Goal: Information Seeking & Learning: Find specific fact

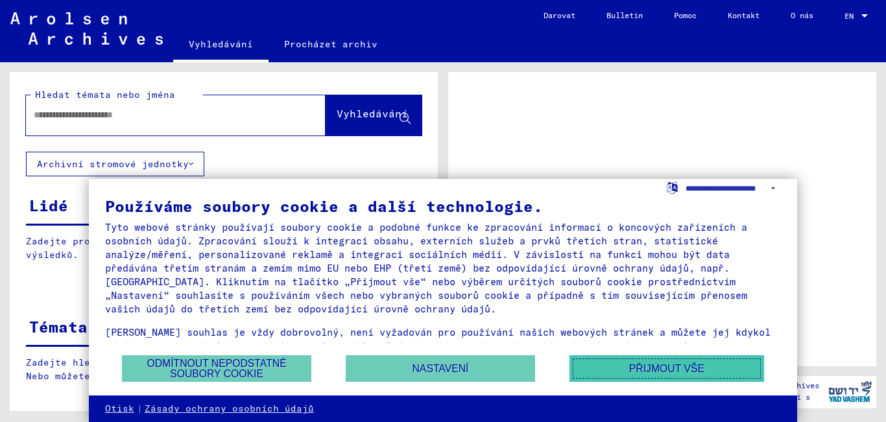
click at [674, 376] on button "Přijmout vše" at bounding box center [667, 369] width 195 height 27
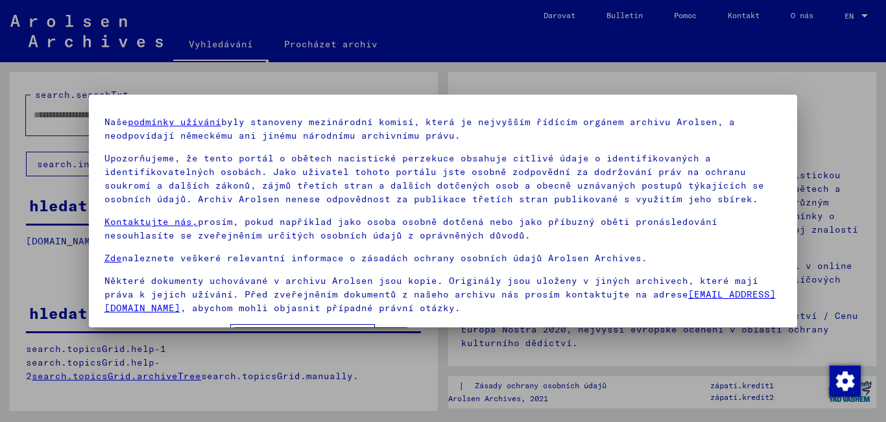
scroll to position [75, 0]
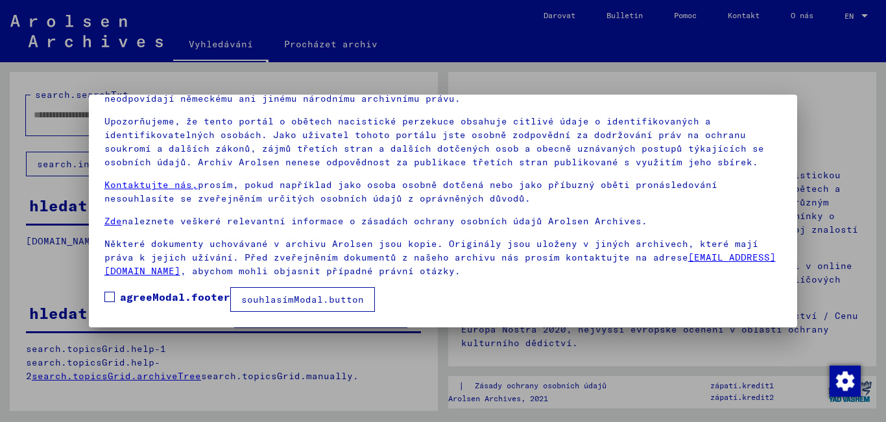
click at [252, 298] on font "souhlasímModal.button" at bounding box center [302, 300] width 123 height 12
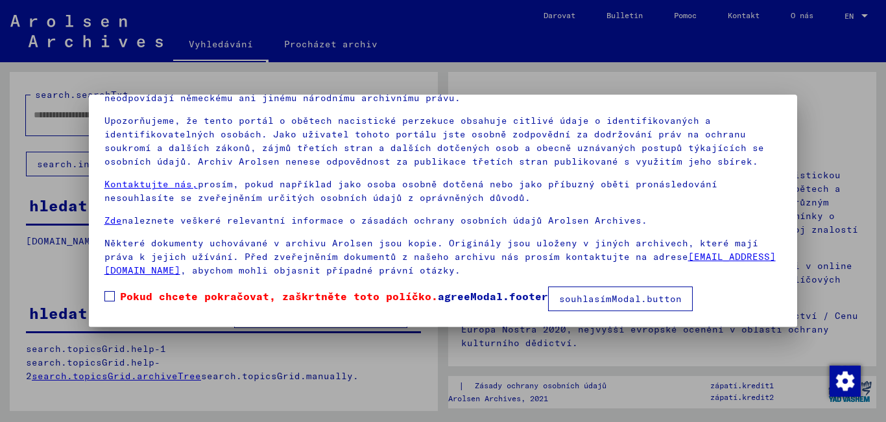
click at [107, 296] on span at bounding box center [109, 296] width 10 height 10
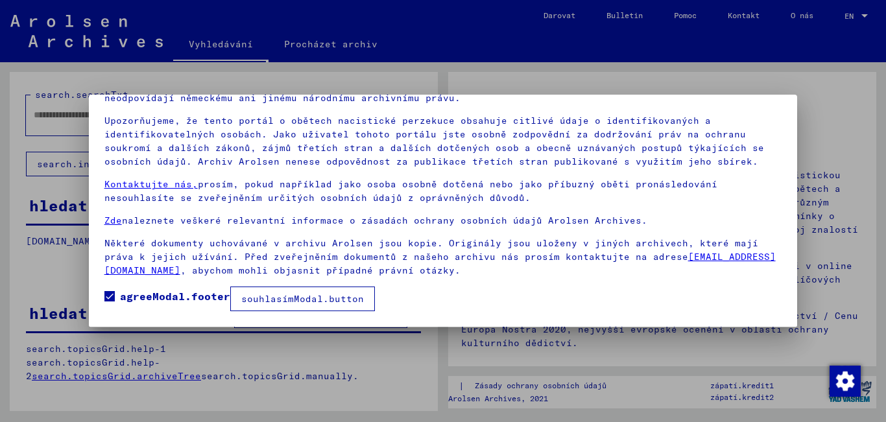
click at [344, 302] on font "souhlasímModal.button" at bounding box center [302, 299] width 123 height 12
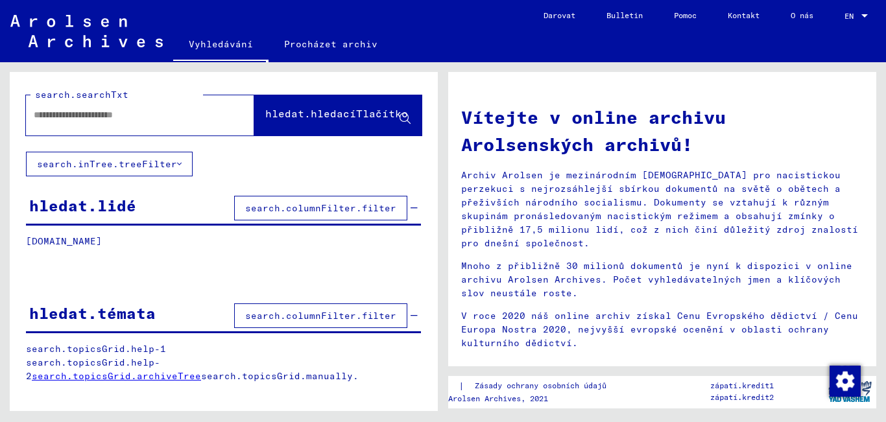
click at [82, 208] on font "hledat.lidé" at bounding box center [82, 205] width 107 height 19
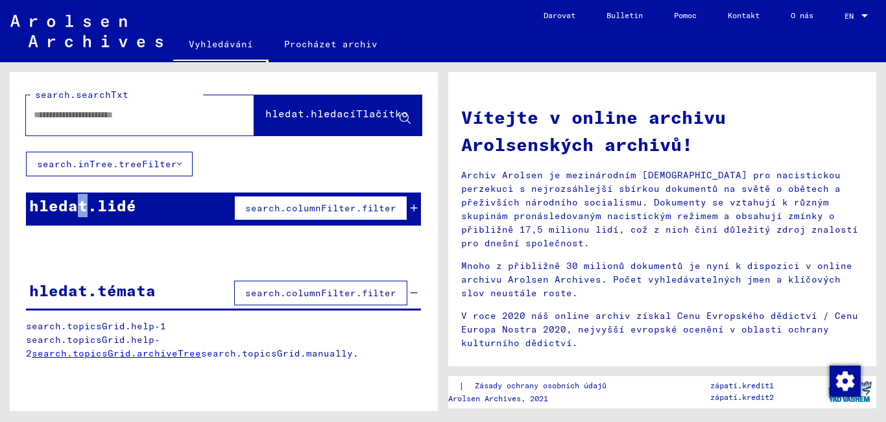
click at [252, 204] on font "search.columnFilter.filter" at bounding box center [320, 208] width 151 height 12
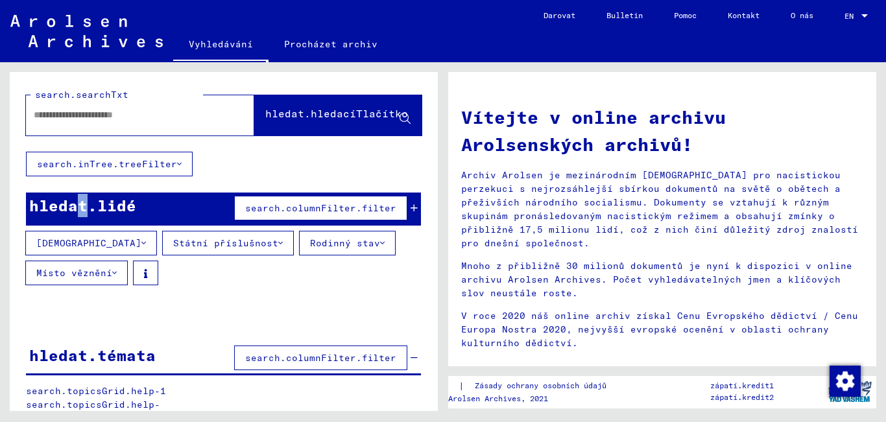
click at [273, 207] on font "search.columnFilter.filter" at bounding box center [320, 208] width 151 height 12
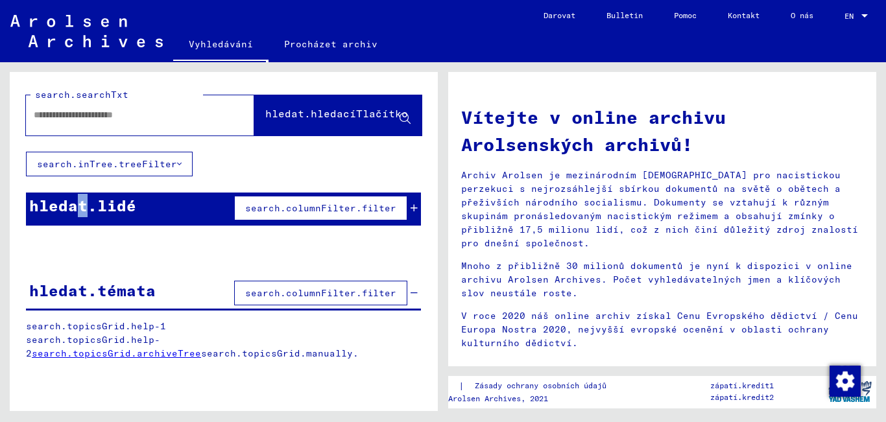
click at [71, 117] on input "text" at bounding box center [125, 115] width 182 height 14
click at [86, 115] on input "text" at bounding box center [125, 115] width 182 height 14
click at [91, 118] on input "**" at bounding box center [125, 115] width 182 height 14
click at [352, 212] on font "search.columnFilter.filter" at bounding box center [320, 208] width 151 height 12
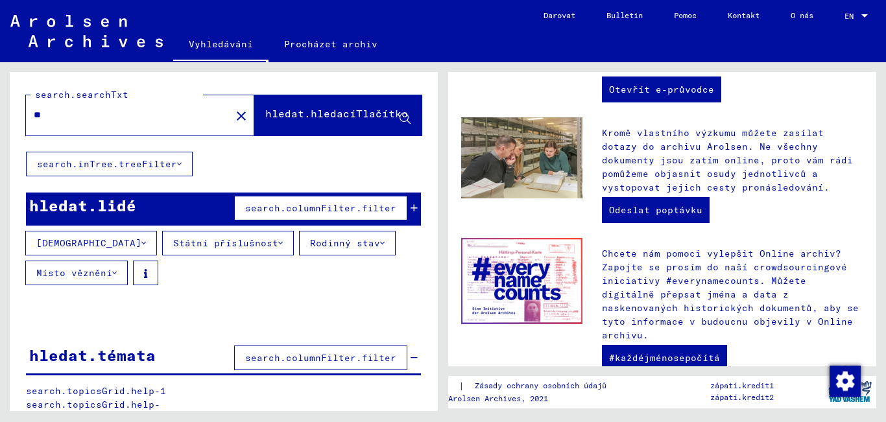
scroll to position [519, 0]
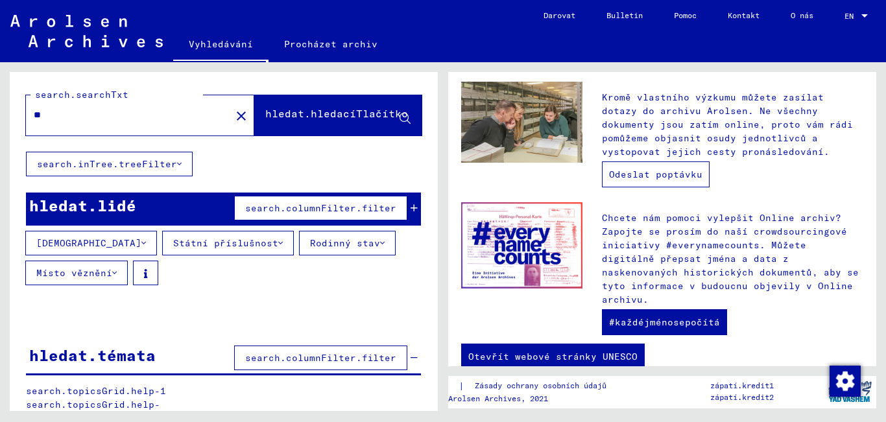
click at [661, 178] on font "Odeslat poptávku" at bounding box center [655, 175] width 93 height 12
click at [75, 116] on input "**" at bounding box center [125, 115] width 182 height 14
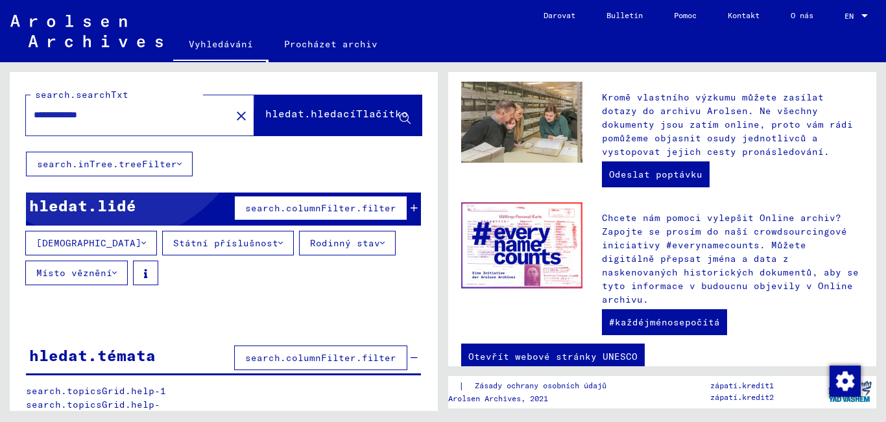
click at [265, 114] on font "hledat.hledacíTlačítko" at bounding box center [336, 113] width 143 height 13
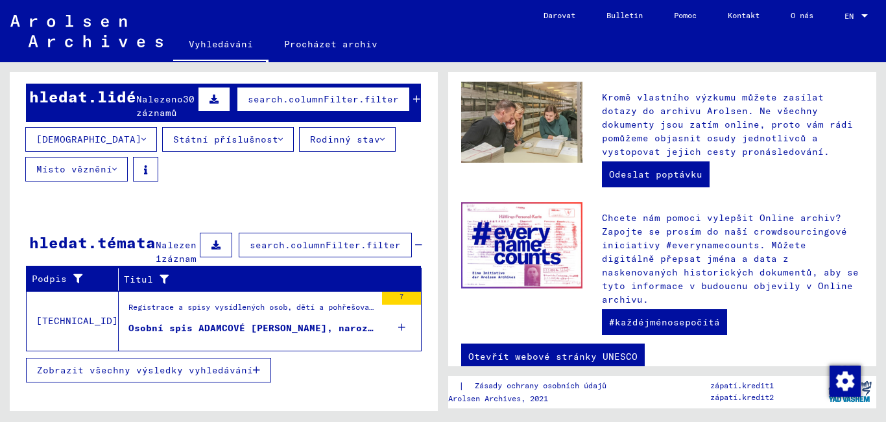
scroll to position [123, 0]
click at [178, 376] on font "Zobrazit všechny výsledky vyhledávání" at bounding box center [145, 371] width 216 height 12
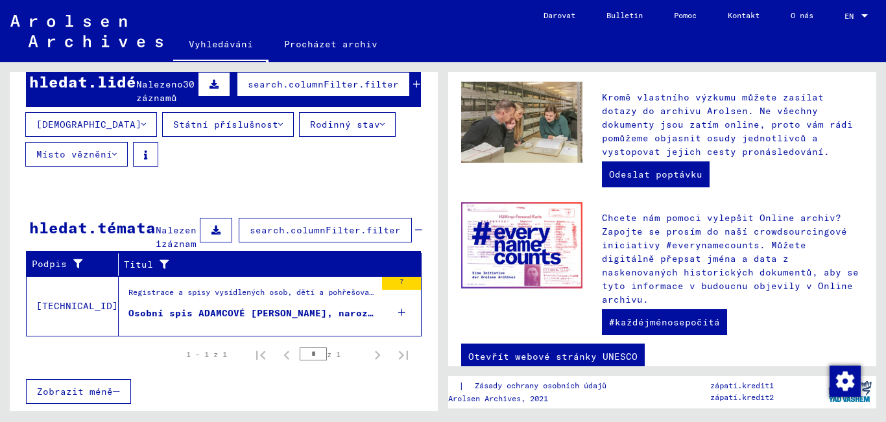
scroll to position [151, 0]
click at [197, 315] on font "Osobní spis ADAMCOVÉ [PERSON_NAME], narozené [DATE] a dalších osob" at bounding box center [320, 314] width 385 height 12
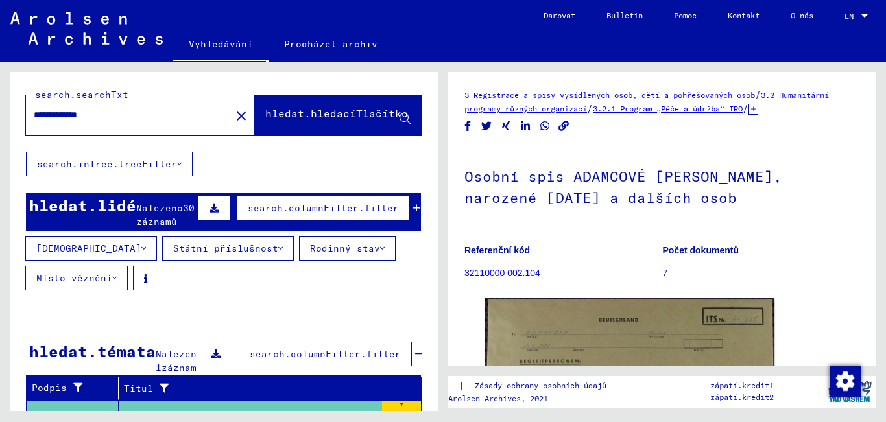
click at [265, 116] on font "hledat.hledacíTlačítko" at bounding box center [336, 113] width 143 height 13
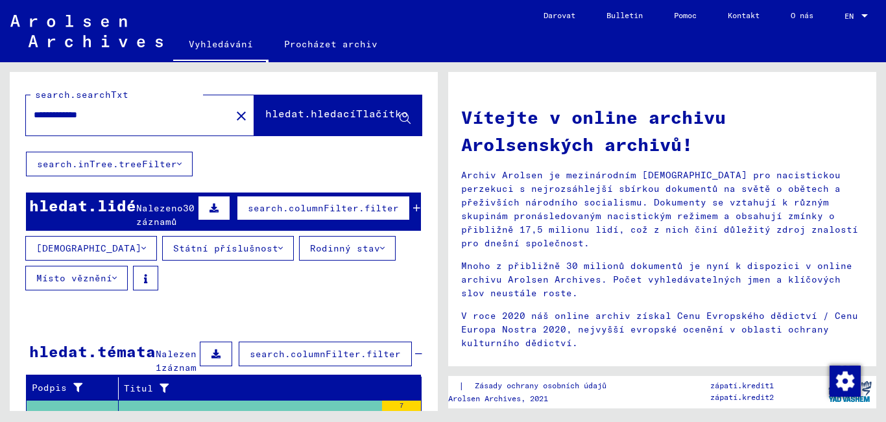
click at [210, 212] on icon at bounding box center [214, 208] width 9 height 9
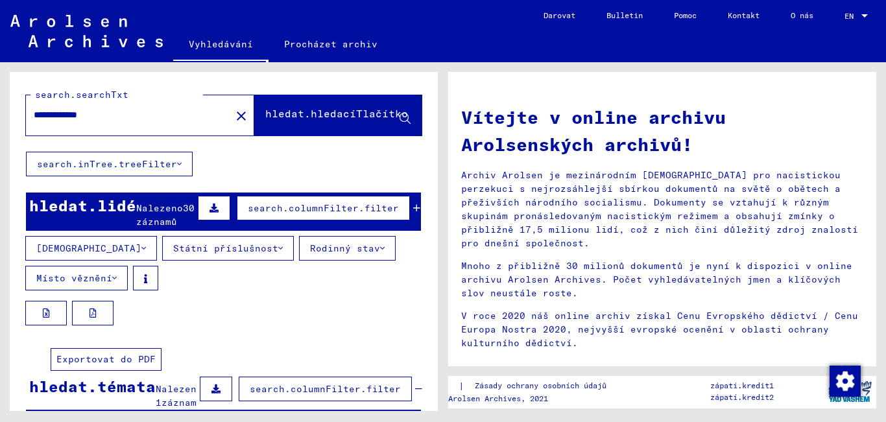
click at [97, 326] on button at bounding box center [93, 313] width 42 height 25
drag, startPoint x: 117, startPoint y: 114, endPoint x: 1, endPoint y: 110, distance: 116.9
click at [1, 110] on div "**********" at bounding box center [221, 236] width 443 height 349
type input "**********"
click at [293, 110] on font "hledat.hledacíTlačítko" at bounding box center [336, 113] width 143 height 13
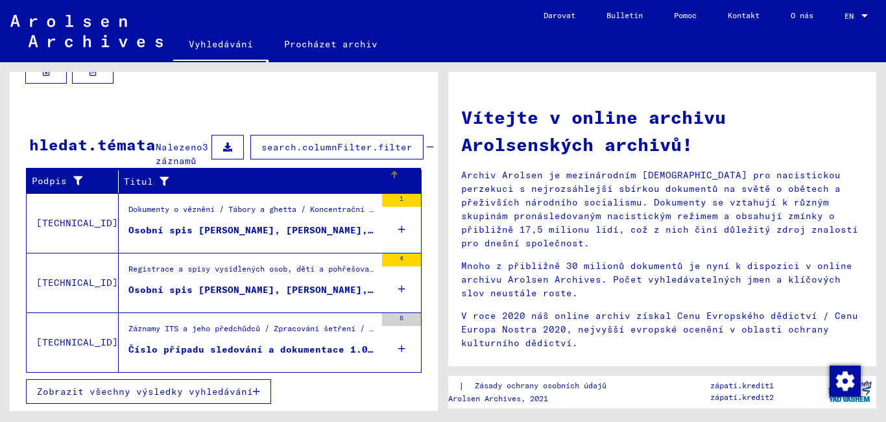
scroll to position [269, 0]
click at [256, 226] on font "Osobní spis [PERSON_NAME], [PERSON_NAME], narozený [DATE]" at bounding box center [294, 231] width 333 height 12
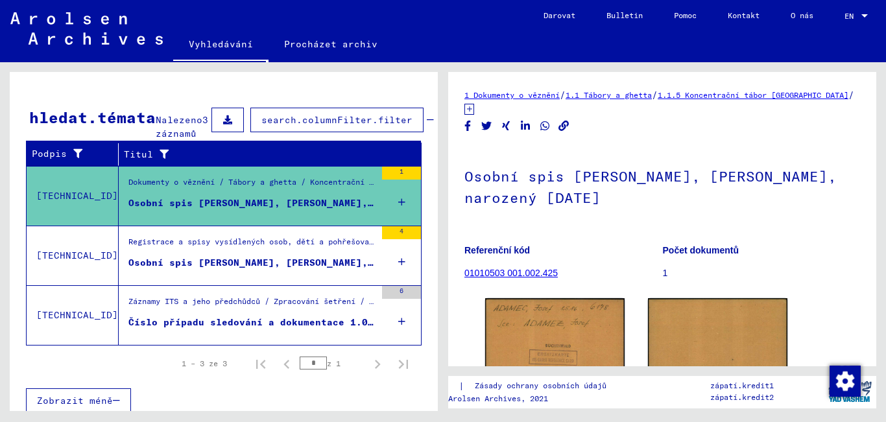
click at [245, 269] on font "Osobní spis [PERSON_NAME], [PERSON_NAME], narozený [DATE], narozený v [GEOGRAPH…" at bounding box center [426, 263] width 596 height 12
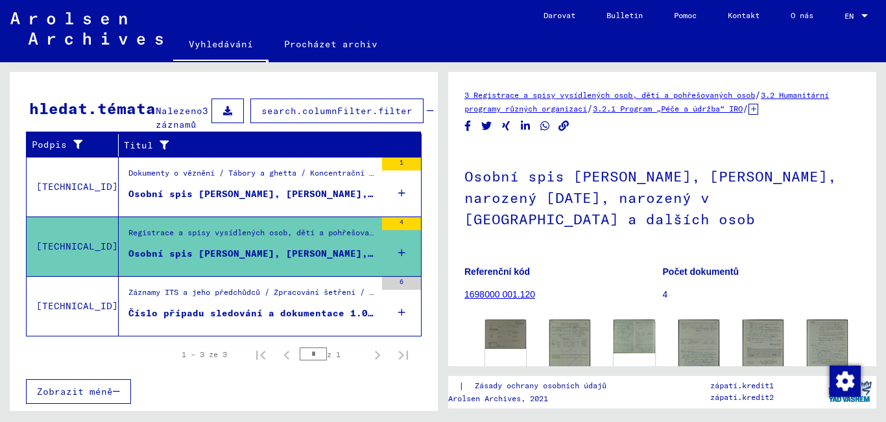
scroll to position [306, 0]
click at [218, 315] on font "Číslo případu sledování a dokumentace 1.066.739 pro [PERSON_NAME], [PERSON_NAME]" at bounding box center [361, 314] width 467 height 12
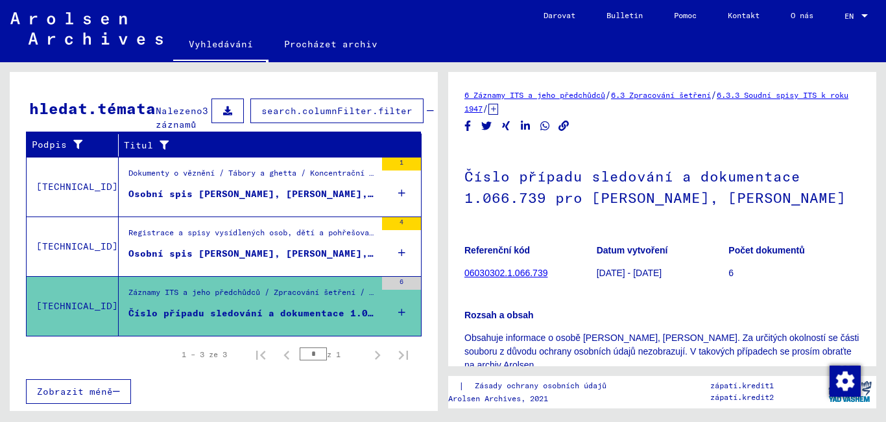
click at [521, 274] on font "06030302.1.066.739" at bounding box center [506, 273] width 83 height 10
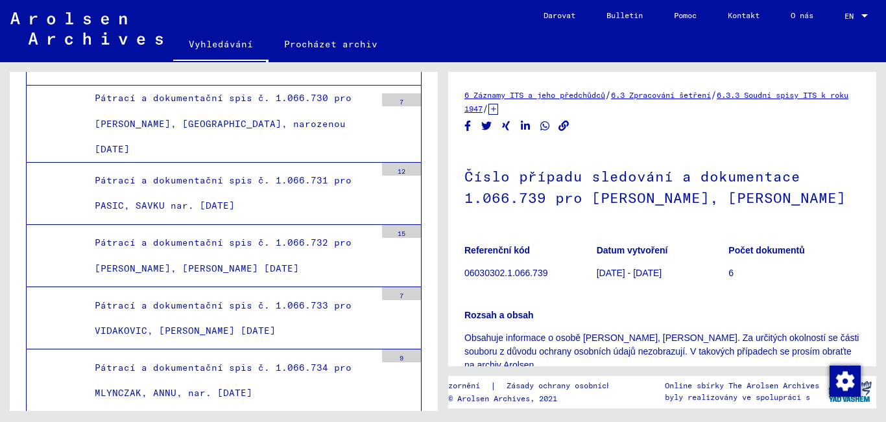
click at [779, 250] on font "Počet dokumentů" at bounding box center [767, 250] width 76 height 10
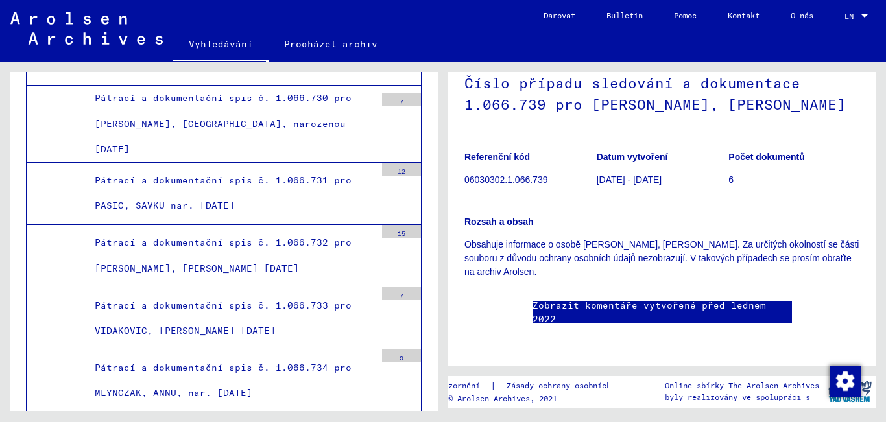
scroll to position [130, 0]
click at [627, 300] on font "Zobrazit komentáře vytvořené před lednem 2022" at bounding box center [650, 312] width 234 height 25
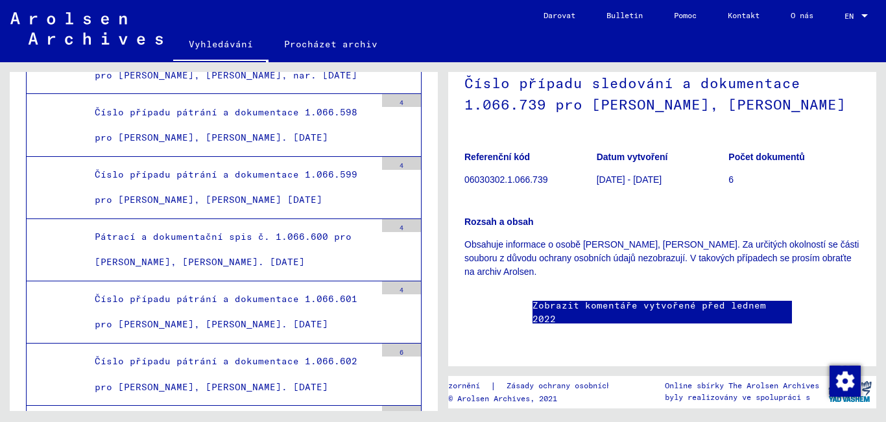
scroll to position [0, 0]
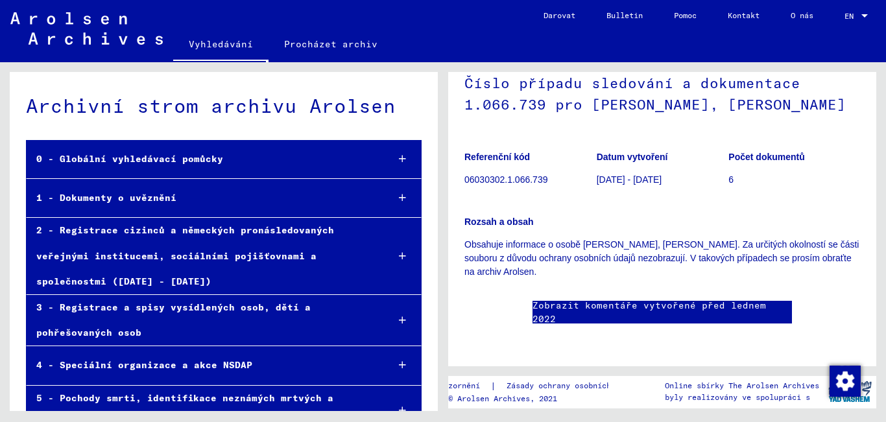
click at [121, 201] on font "1 - Dokumenty o uvěznění" at bounding box center [106, 198] width 140 height 12
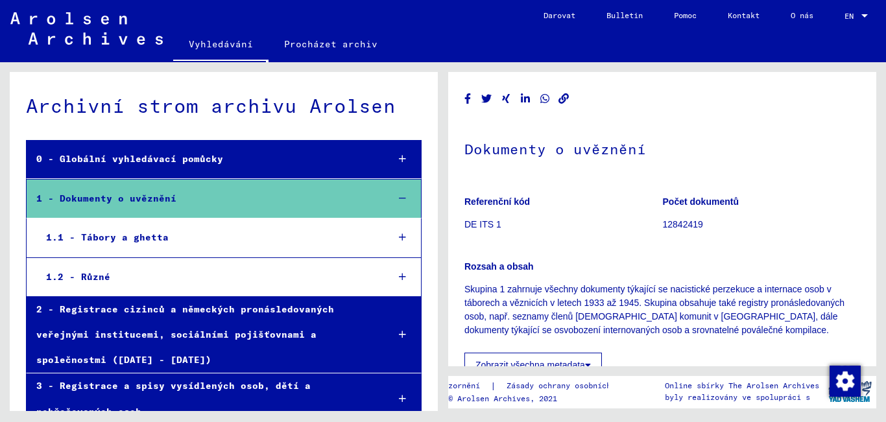
click at [228, 47] on font "Vyhledávání" at bounding box center [221, 44] width 64 height 12
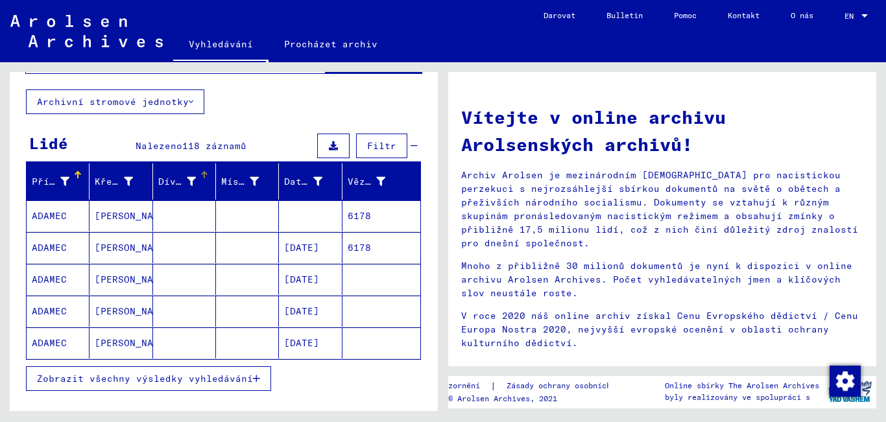
scroll to position [65, 0]
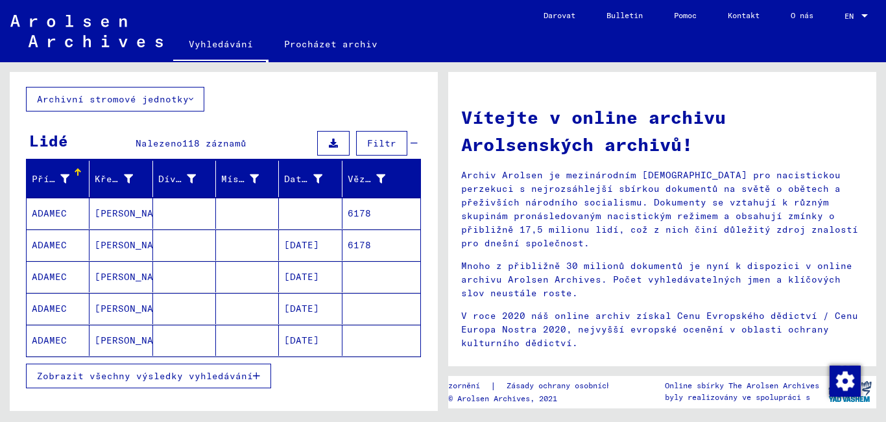
click at [38, 342] on font "ADAMEC" at bounding box center [49, 341] width 35 height 12
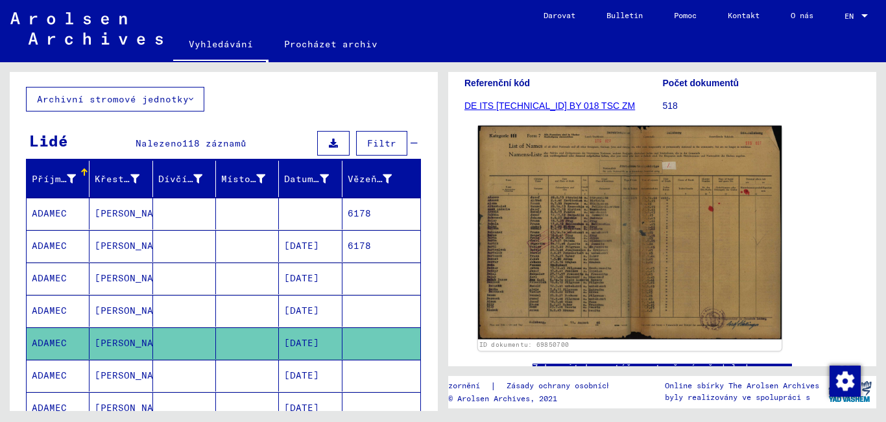
click at [568, 239] on img at bounding box center [630, 233] width 304 height 214
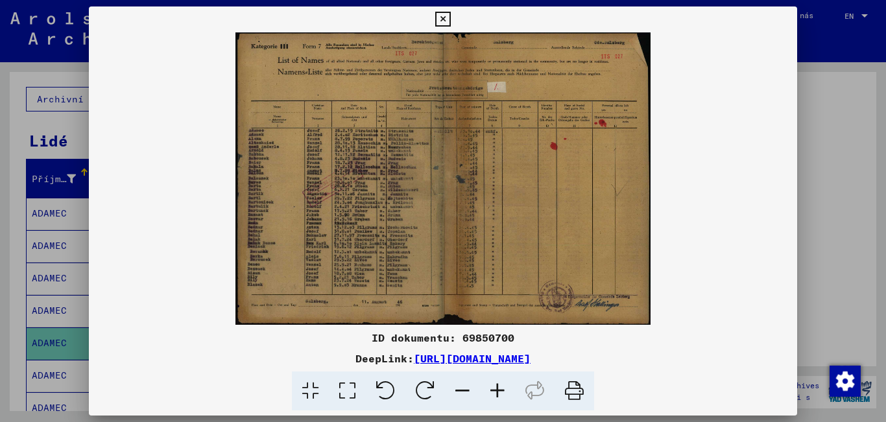
click at [499, 387] on icon at bounding box center [497, 392] width 35 height 40
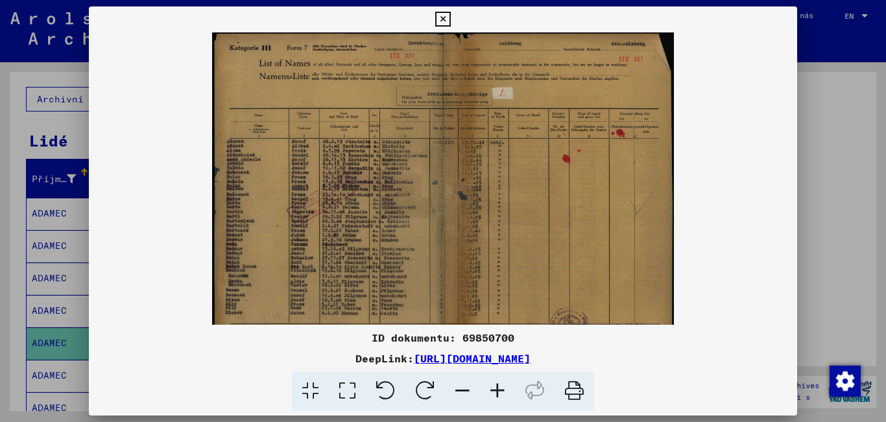
click at [500, 391] on icon at bounding box center [497, 392] width 35 height 40
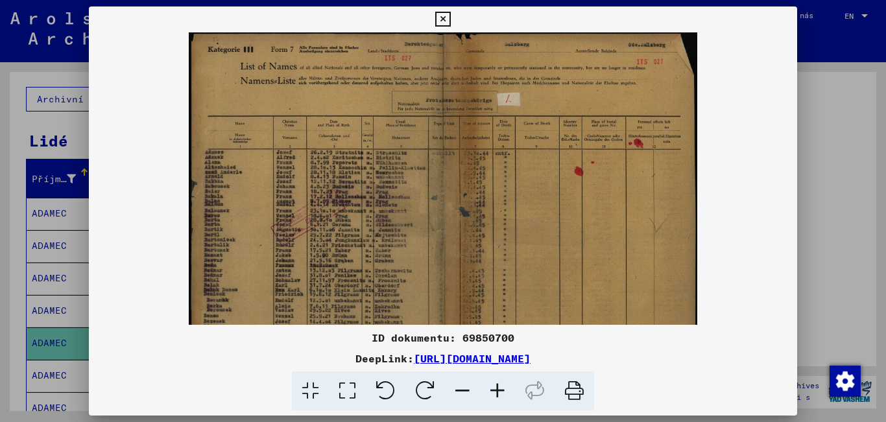
click at [500, 391] on icon at bounding box center [497, 392] width 35 height 40
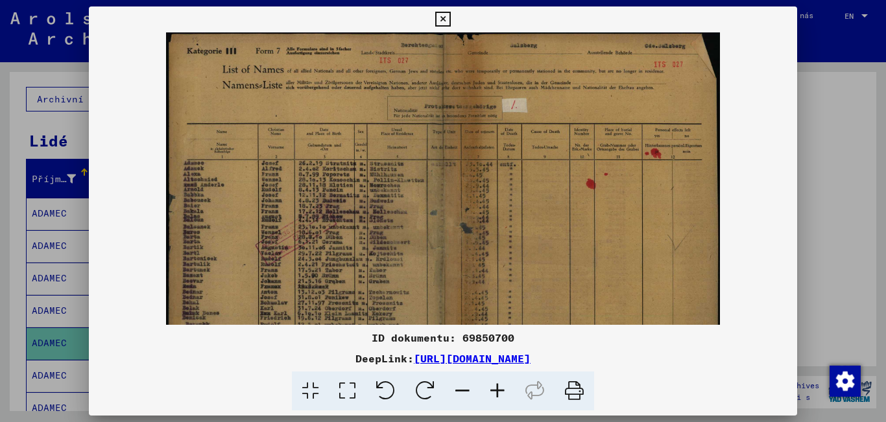
click at [500, 391] on icon at bounding box center [497, 392] width 35 height 40
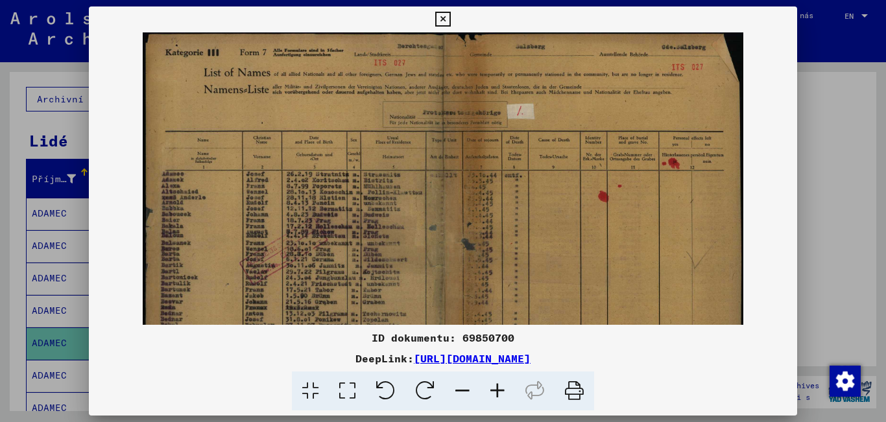
click at [500, 391] on icon at bounding box center [497, 392] width 35 height 40
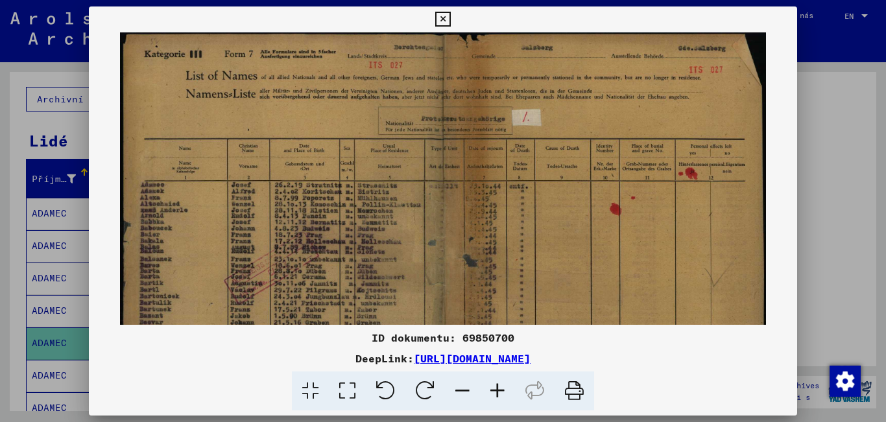
click at [500, 391] on icon at bounding box center [497, 392] width 35 height 40
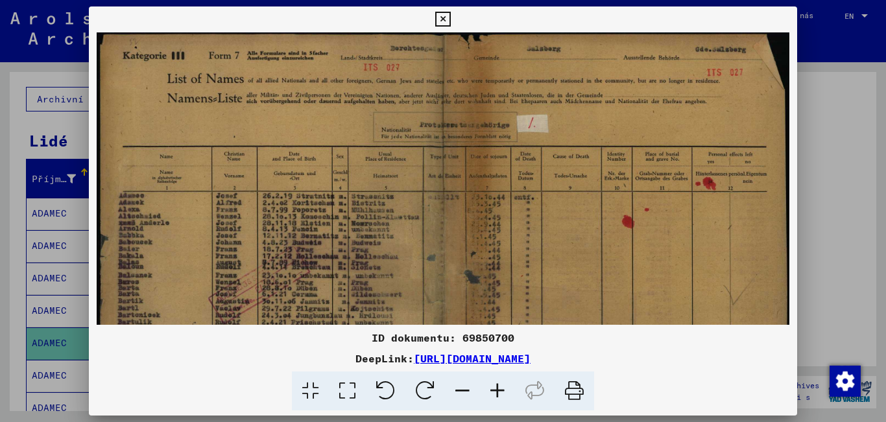
click at [500, 391] on icon at bounding box center [497, 392] width 35 height 40
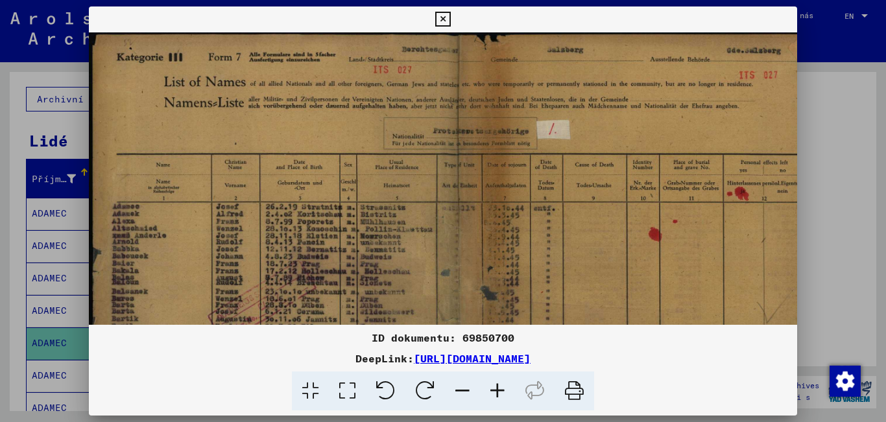
click at [502, 391] on icon at bounding box center [497, 392] width 35 height 40
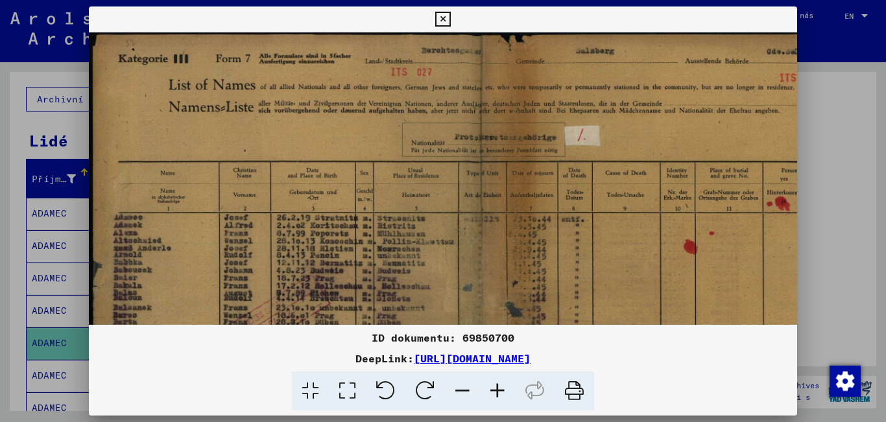
click at [502, 391] on icon at bounding box center [497, 392] width 35 height 40
click at [502, 395] on icon at bounding box center [497, 392] width 35 height 40
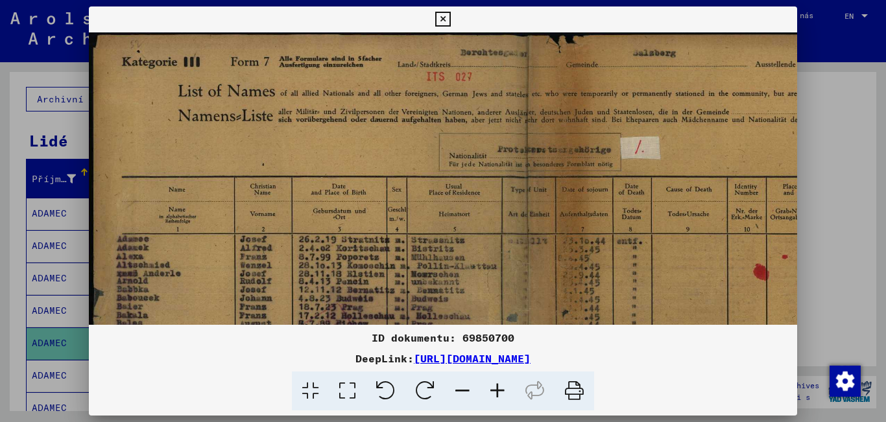
click at [502, 395] on icon at bounding box center [497, 392] width 35 height 40
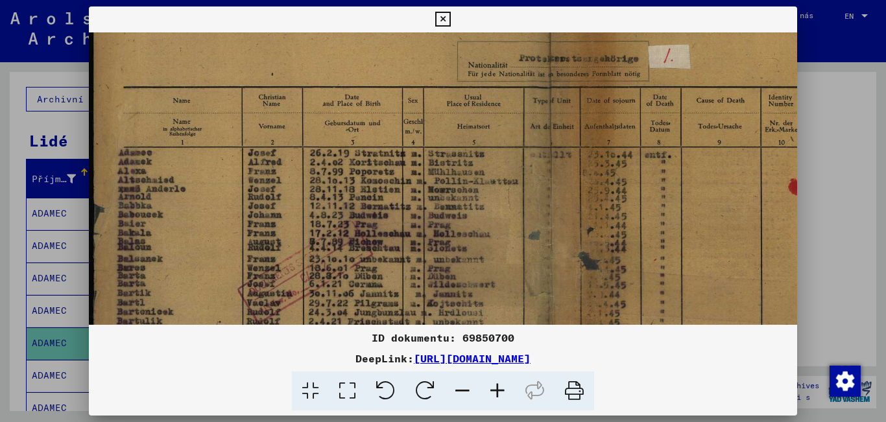
drag, startPoint x: 221, startPoint y: 267, endPoint x: 323, endPoint y: 165, distance: 143.6
click at [323, 165] on img at bounding box center [550, 260] width 923 height 650
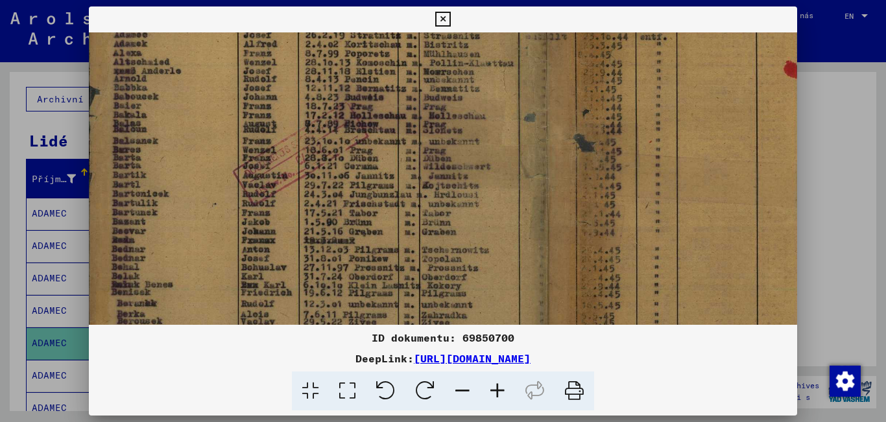
scroll to position [223, 5]
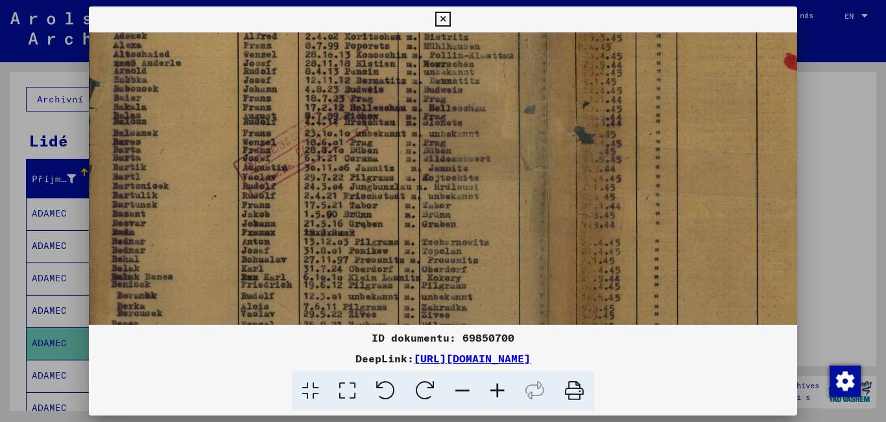
drag, startPoint x: 456, startPoint y: 282, endPoint x: 453, endPoint y: 161, distance: 121.4
click at [453, 161] on img at bounding box center [545, 134] width 923 height 650
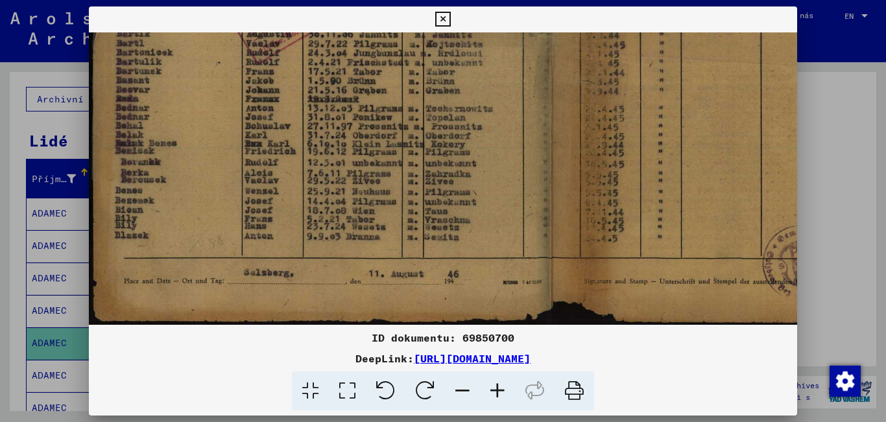
drag, startPoint x: 563, startPoint y: 265, endPoint x: 567, endPoint y: 110, distance: 155.1
click at [567, 110] on img at bounding box center [549, 1] width 923 height 650
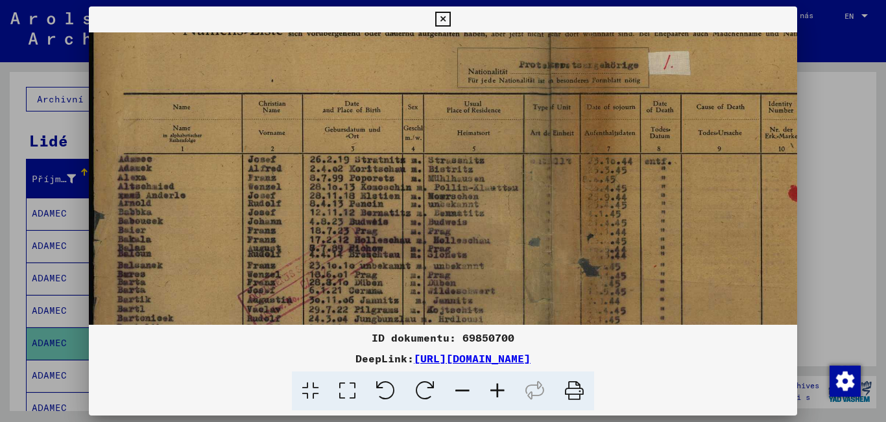
scroll to position [101, 0]
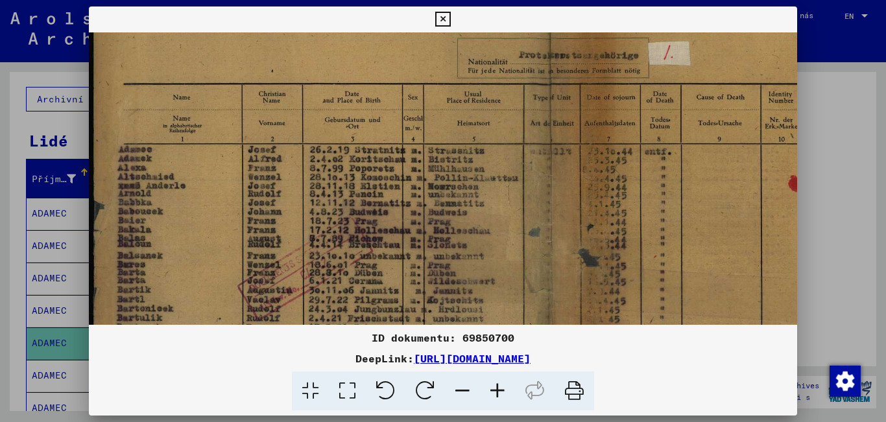
drag, startPoint x: 441, startPoint y: 96, endPoint x: 501, endPoint y: 347, distance: 258.1
click at [501, 347] on div "ID dokumentu: 69850700 DeepLink: [URL][DOMAIN_NAME]" at bounding box center [443, 208] width 709 height 405
drag, startPoint x: 872, startPoint y: 199, endPoint x: 840, endPoint y: 193, distance: 32.2
click at [875, 212] on div at bounding box center [443, 211] width 886 height 422
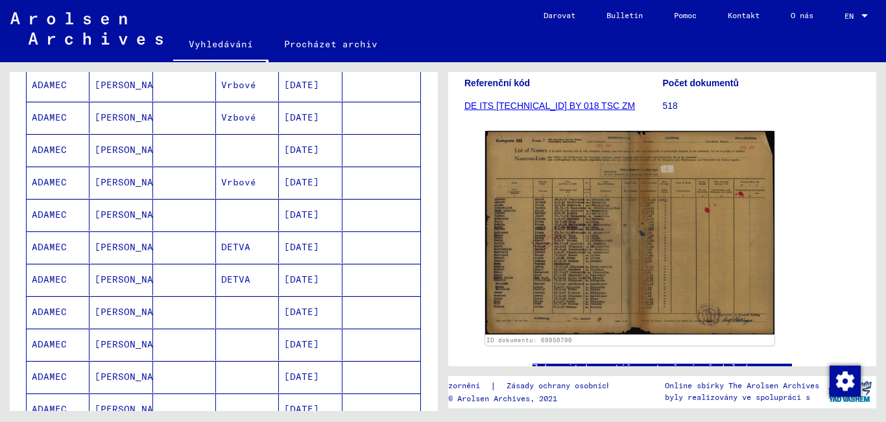
scroll to position [454, 0]
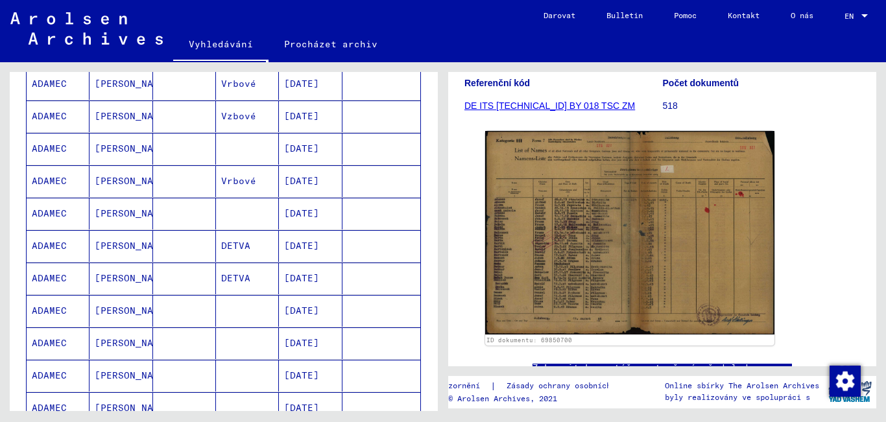
click at [50, 240] on font "ADAMEC" at bounding box center [49, 246] width 35 height 12
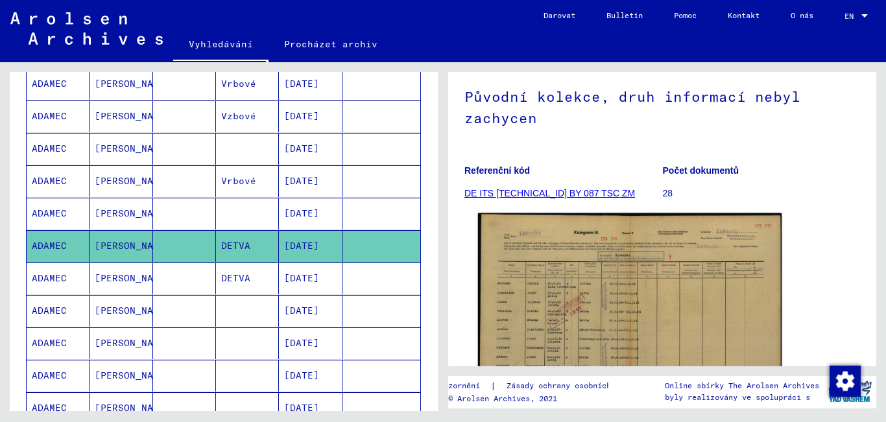
scroll to position [130, 0]
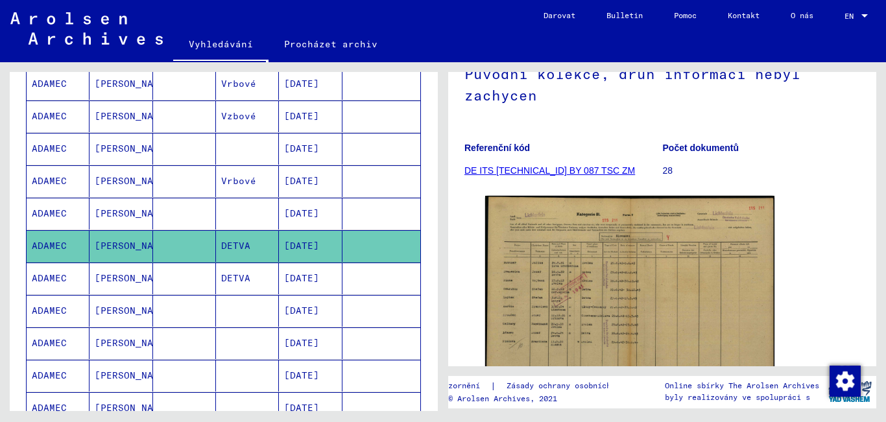
click at [524, 172] on font "DE ITS [TECHNICAL_ID] BY 087 TSC ZM" at bounding box center [550, 170] width 171 height 10
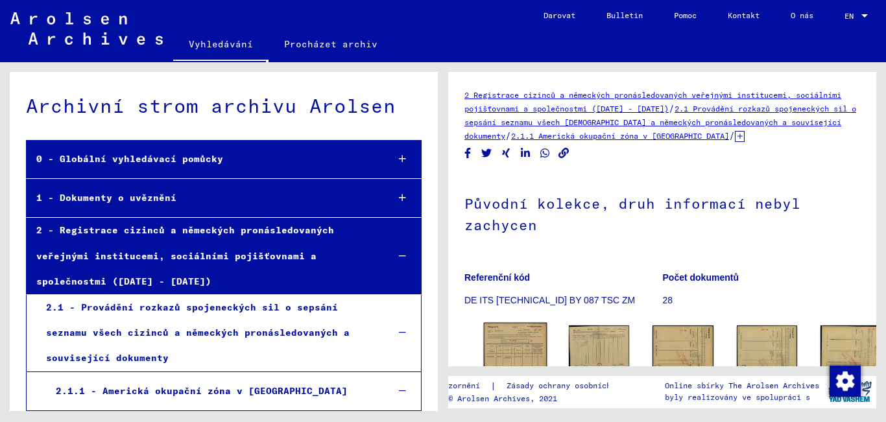
click at [511, 348] on img at bounding box center [516, 367] width 64 height 89
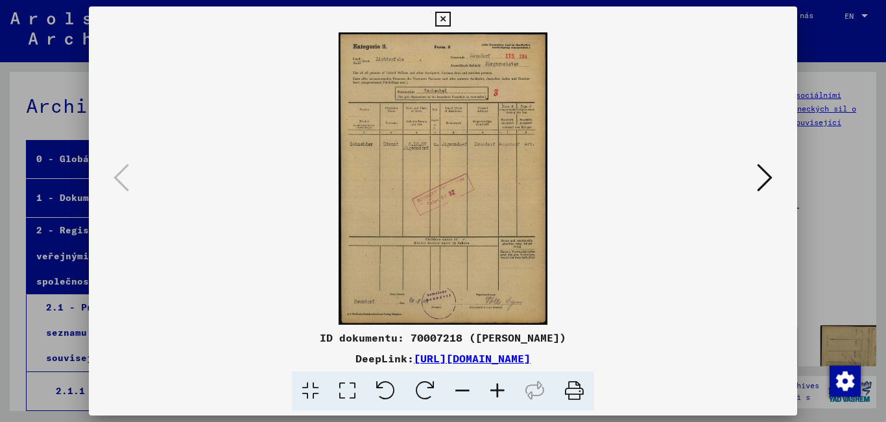
click at [761, 184] on icon at bounding box center [765, 177] width 16 height 31
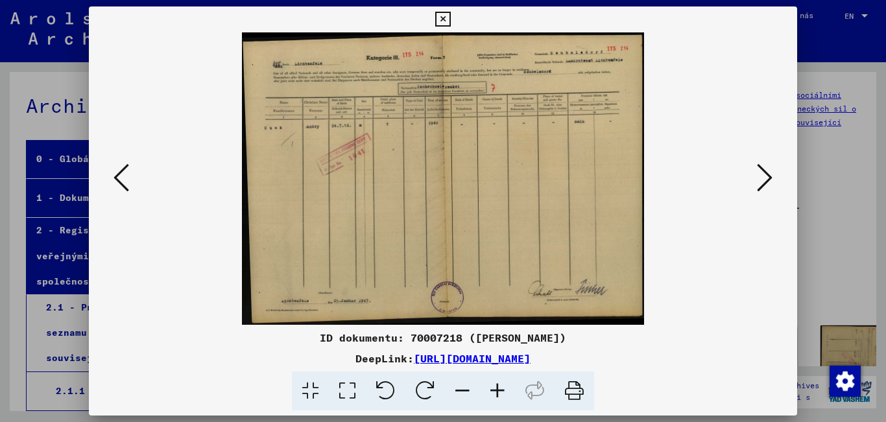
click at [761, 184] on icon at bounding box center [765, 177] width 16 height 31
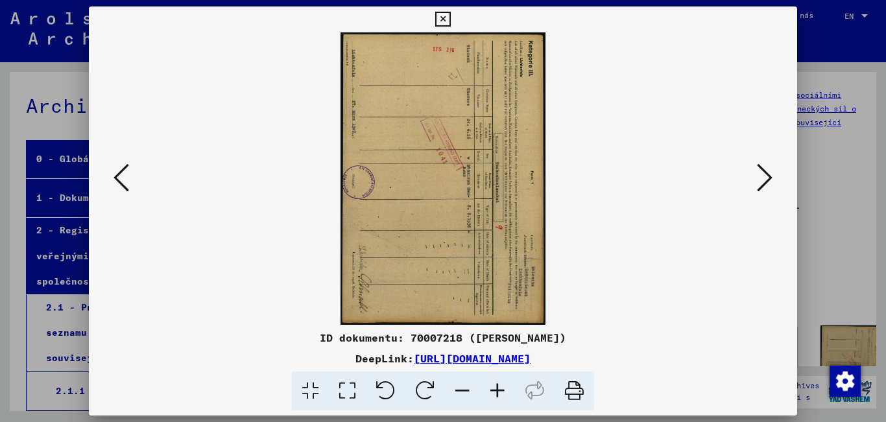
click at [761, 184] on icon at bounding box center [765, 177] width 16 height 31
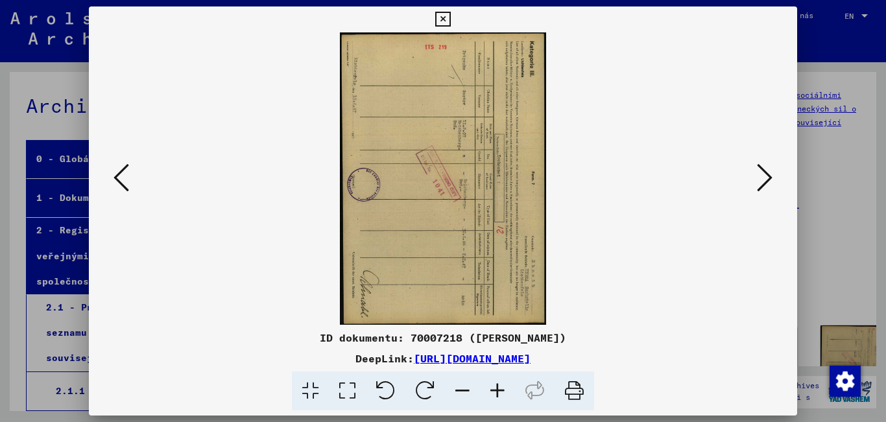
click at [761, 186] on icon at bounding box center [765, 177] width 16 height 31
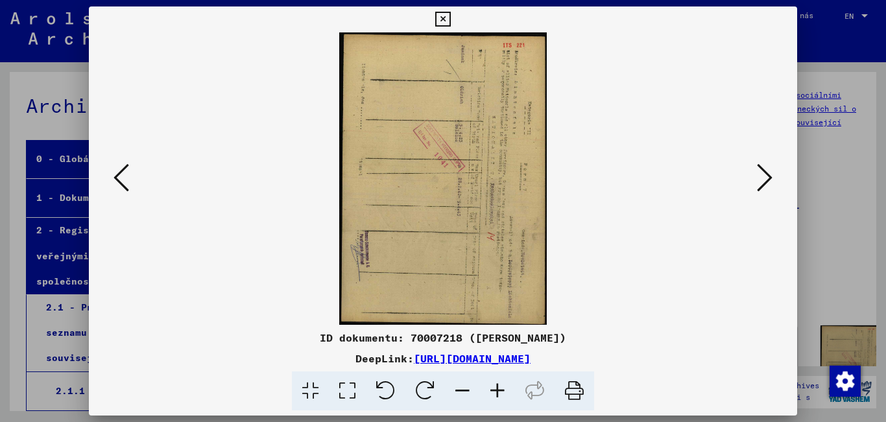
click at [761, 186] on icon at bounding box center [765, 177] width 16 height 31
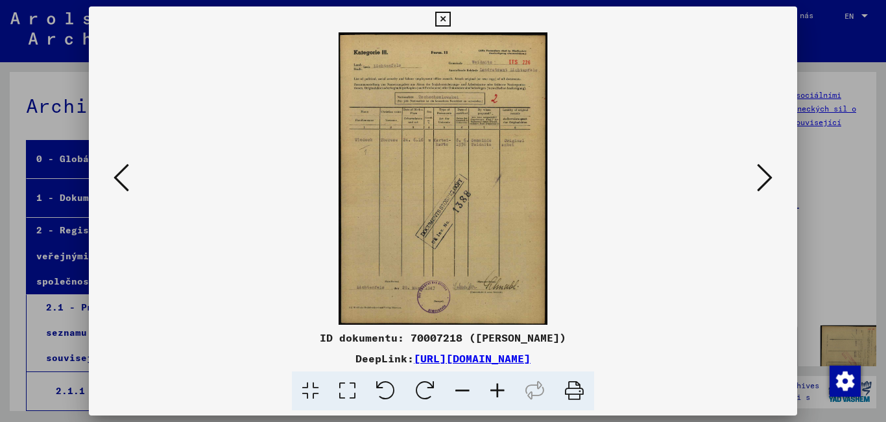
click at [774, 171] on button at bounding box center [764, 178] width 23 height 37
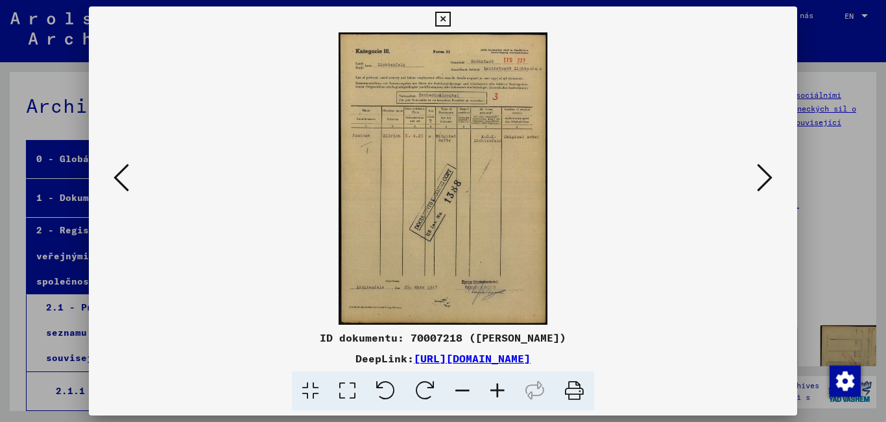
click at [774, 171] on button at bounding box center [764, 178] width 23 height 37
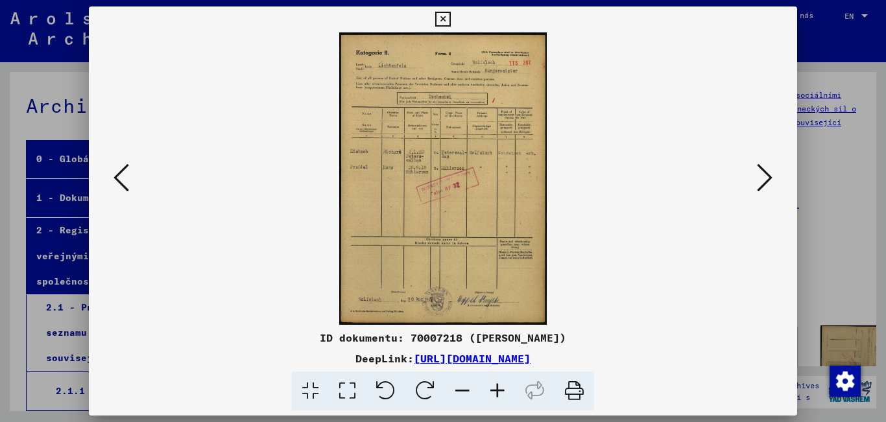
click at [774, 171] on button at bounding box center [764, 178] width 23 height 37
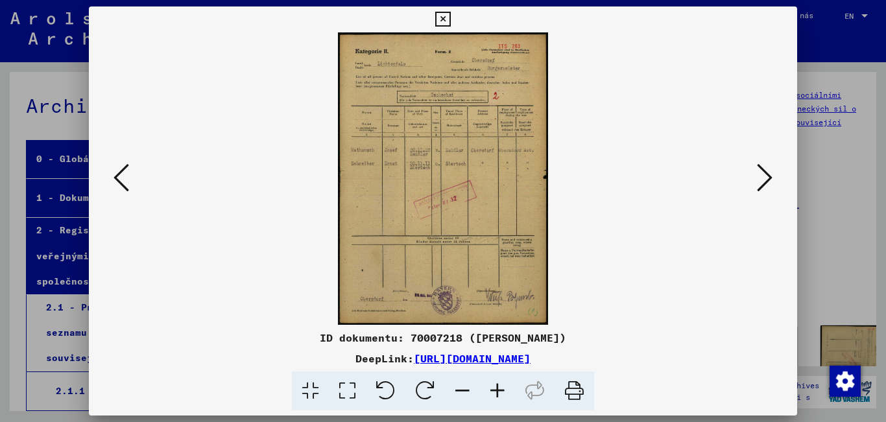
click at [774, 171] on button at bounding box center [764, 178] width 23 height 37
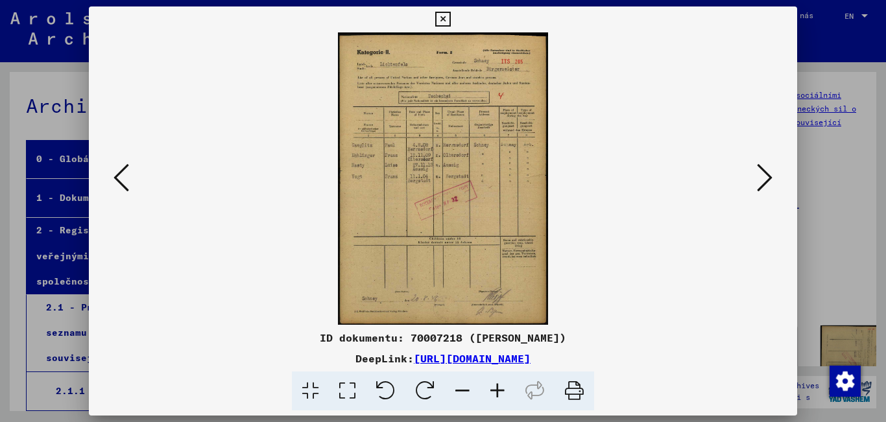
click at [775, 171] on button at bounding box center [764, 178] width 23 height 37
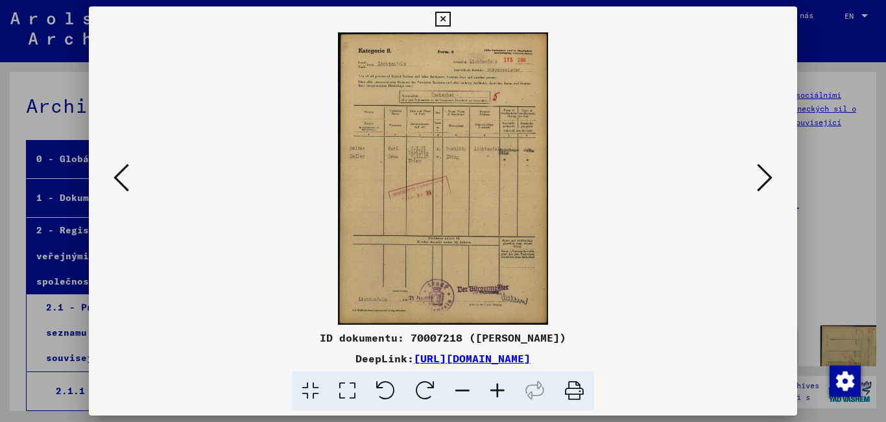
click at [775, 171] on button at bounding box center [764, 178] width 23 height 37
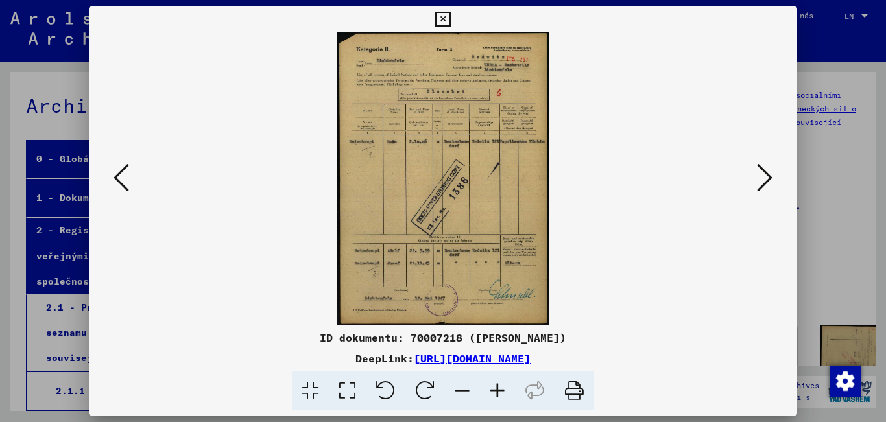
click at [775, 171] on button at bounding box center [764, 178] width 23 height 37
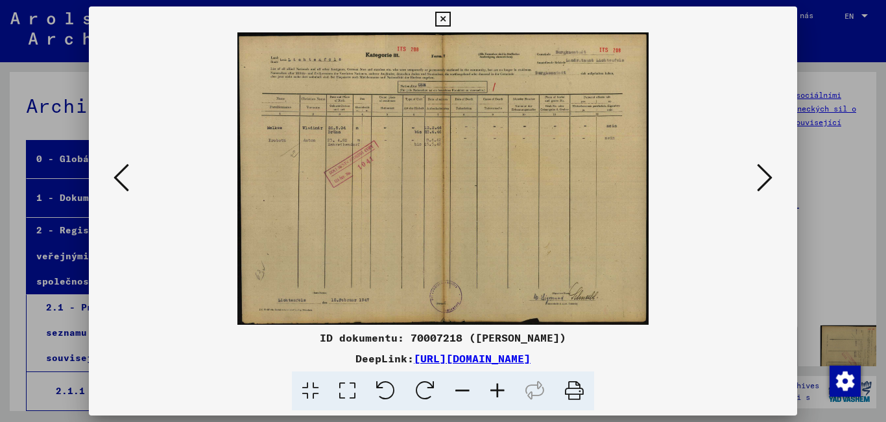
click at [775, 171] on button at bounding box center [764, 178] width 23 height 37
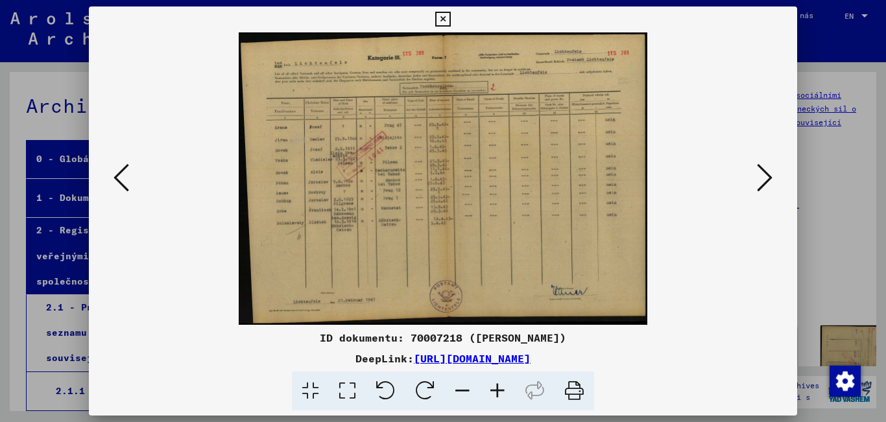
click at [775, 171] on button at bounding box center [764, 178] width 23 height 37
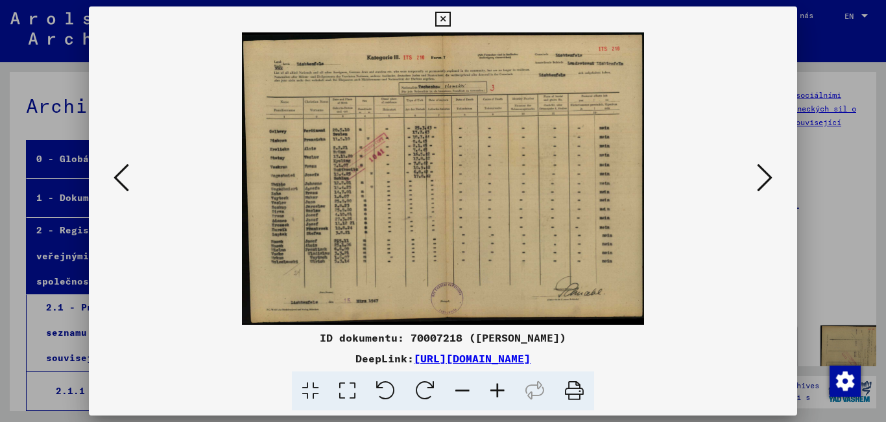
click at [496, 392] on icon at bounding box center [497, 392] width 35 height 40
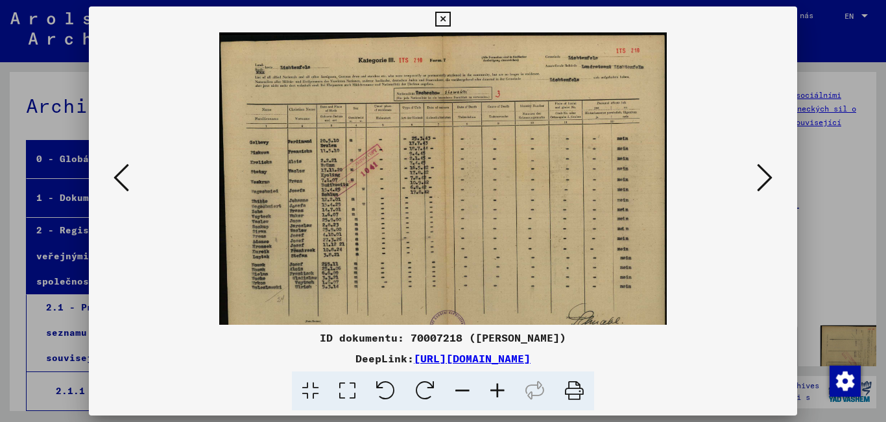
click at [502, 387] on icon at bounding box center [497, 392] width 35 height 40
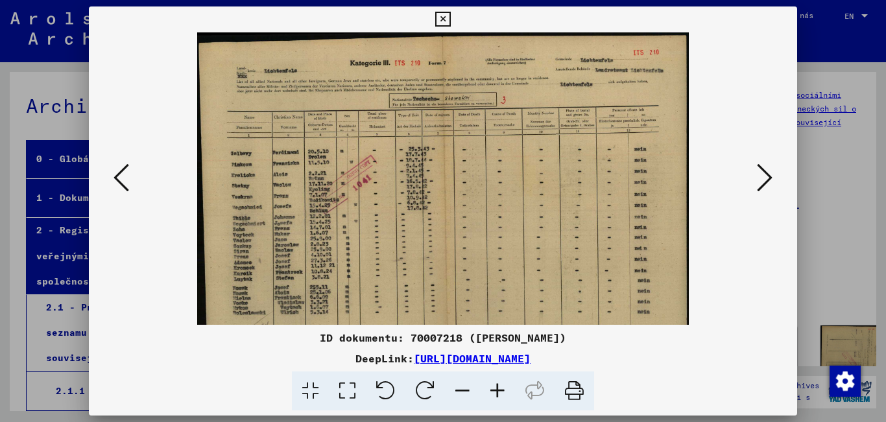
click at [502, 389] on icon at bounding box center [497, 392] width 35 height 40
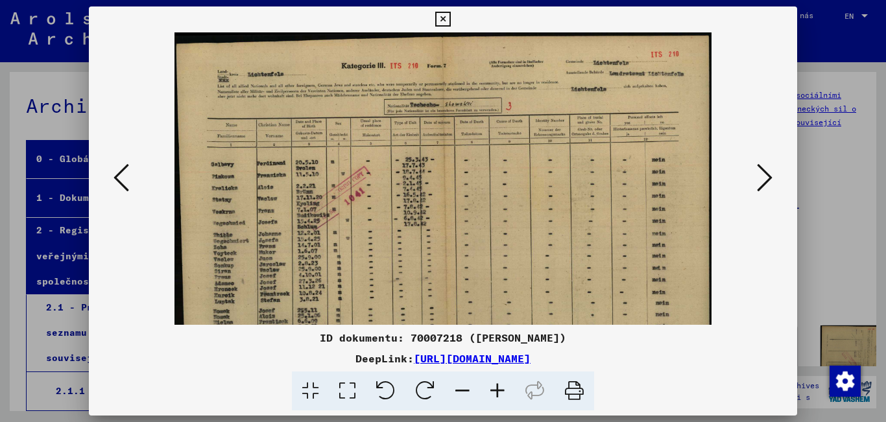
click at [502, 389] on icon at bounding box center [497, 392] width 35 height 40
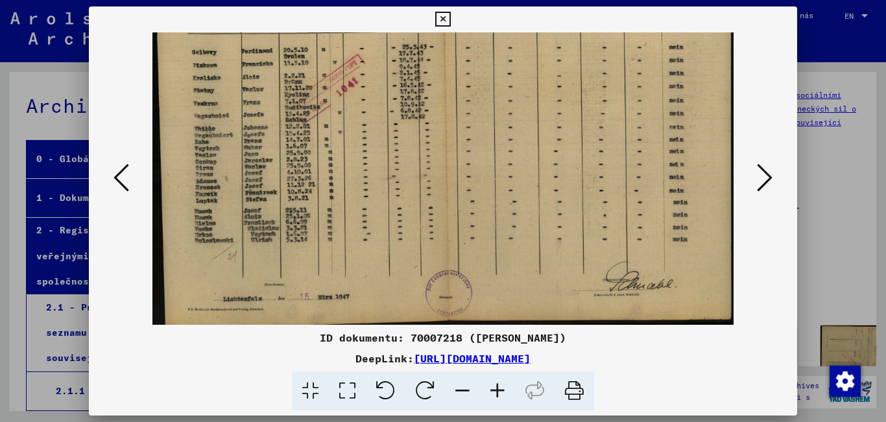
drag, startPoint x: 321, startPoint y: 245, endPoint x: 534, endPoint y: 124, distance: 245.3
click at [535, 123] on img at bounding box center [442, 120] width 581 height 422
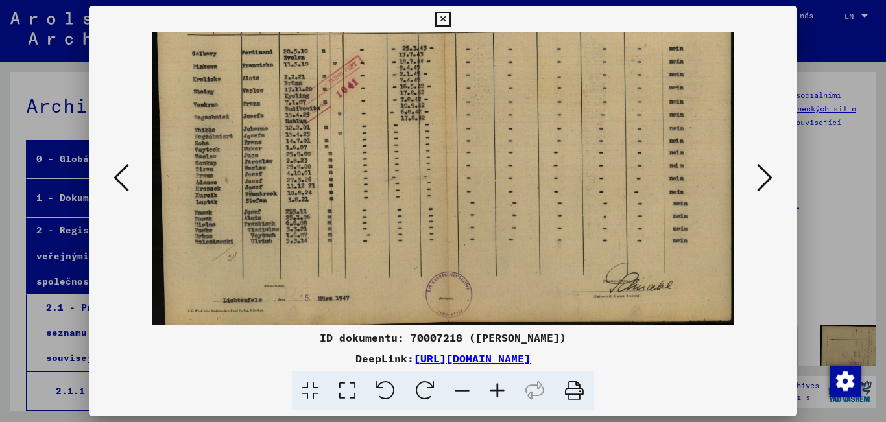
click at [766, 182] on icon at bounding box center [765, 177] width 16 height 31
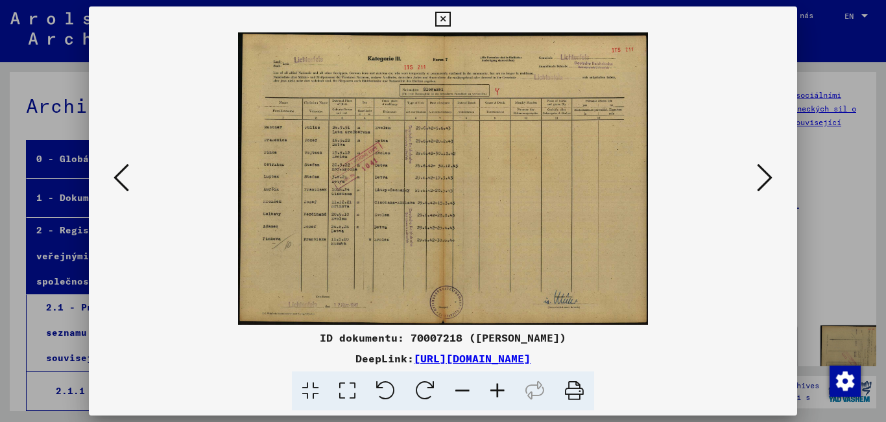
scroll to position [0, 0]
click at [492, 387] on icon at bounding box center [497, 392] width 35 height 40
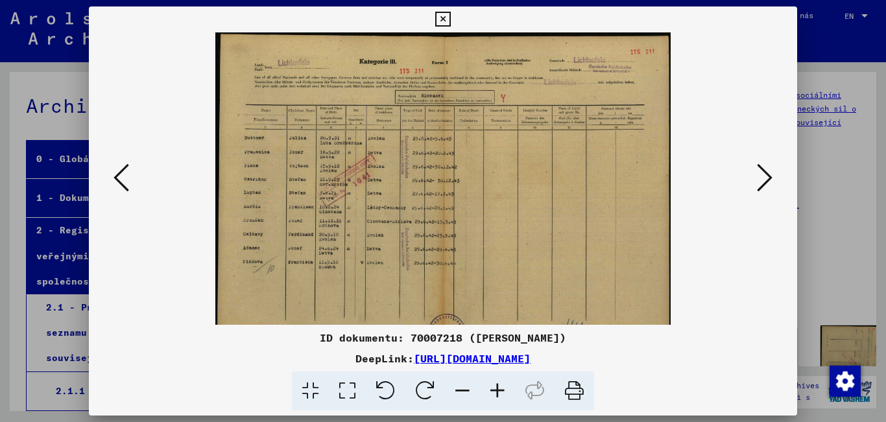
click at [493, 387] on icon at bounding box center [497, 392] width 35 height 40
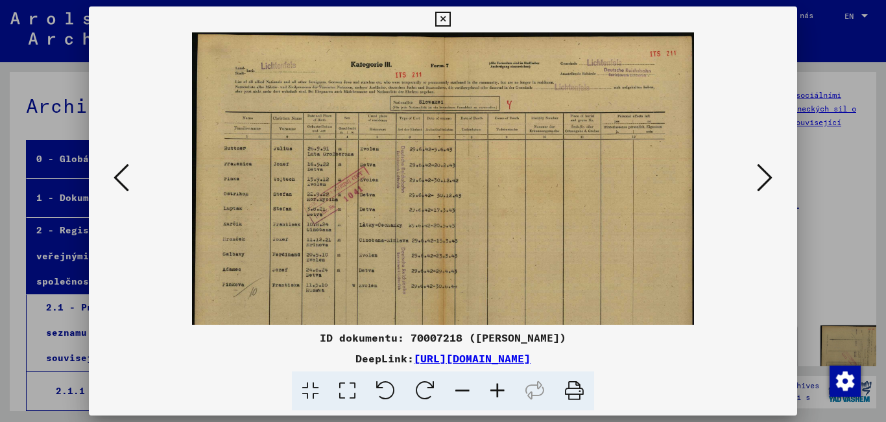
click at [493, 387] on icon at bounding box center [497, 392] width 35 height 40
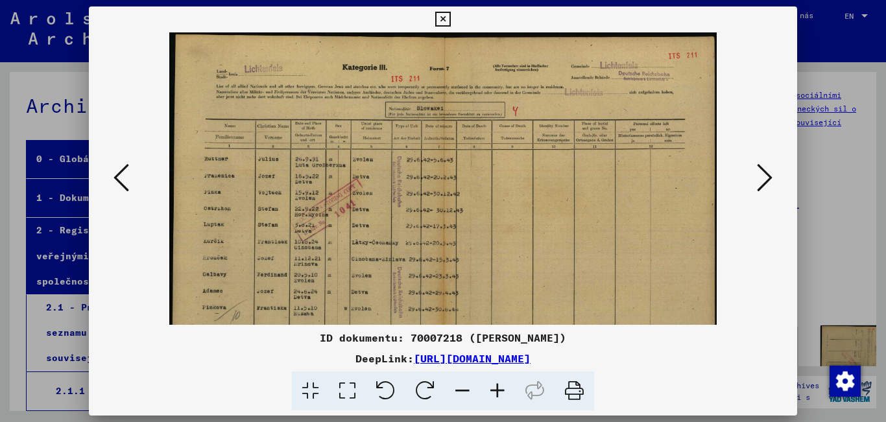
click at [493, 387] on icon at bounding box center [497, 392] width 35 height 40
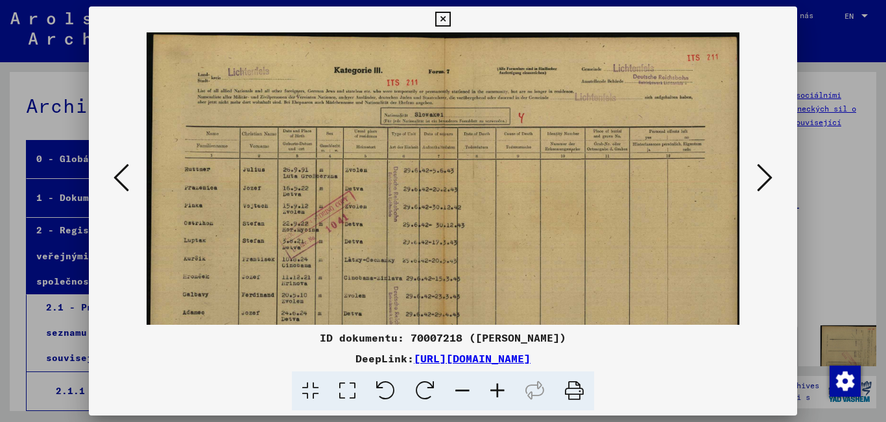
click at [496, 386] on icon at bounding box center [497, 392] width 35 height 40
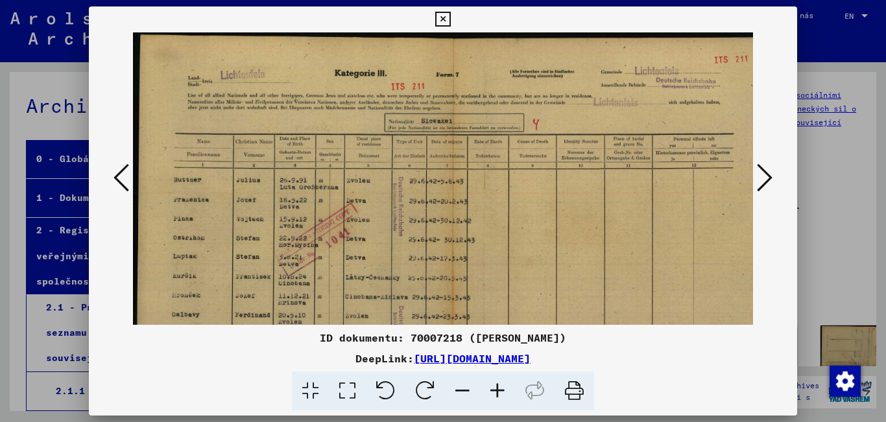
click at [499, 391] on icon at bounding box center [497, 392] width 35 height 40
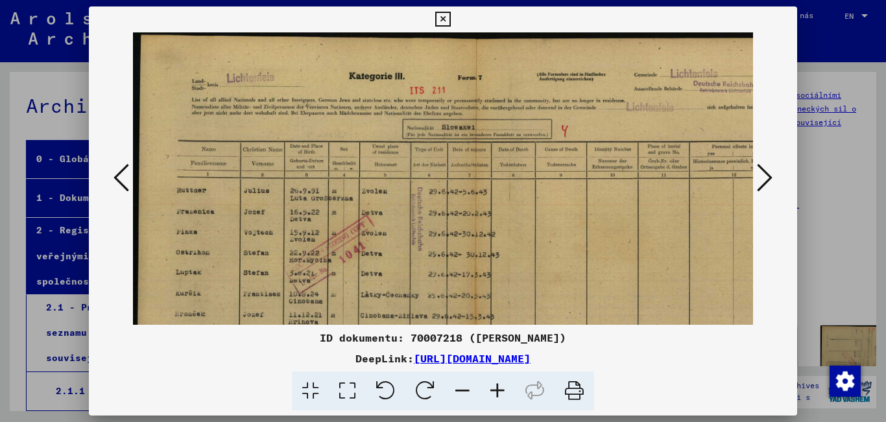
click at [454, 358] on font "[URL][DOMAIN_NAME]" at bounding box center [472, 358] width 117 height 13
click at [763, 171] on icon at bounding box center [765, 177] width 16 height 31
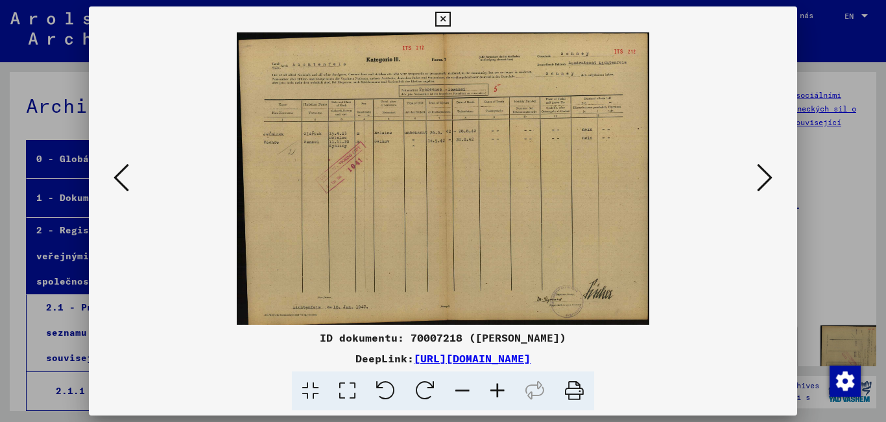
click at [763, 171] on icon at bounding box center [765, 177] width 16 height 31
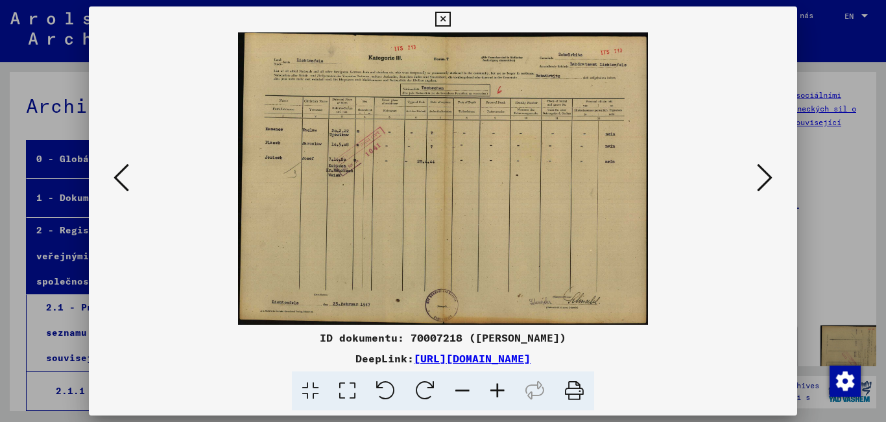
click at [761, 170] on icon at bounding box center [765, 177] width 16 height 31
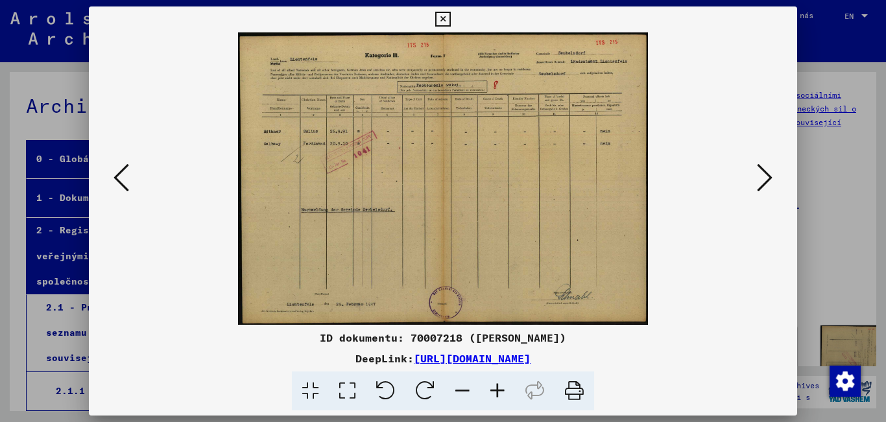
click at [444, 17] on icon at bounding box center [442, 20] width 15 height 16
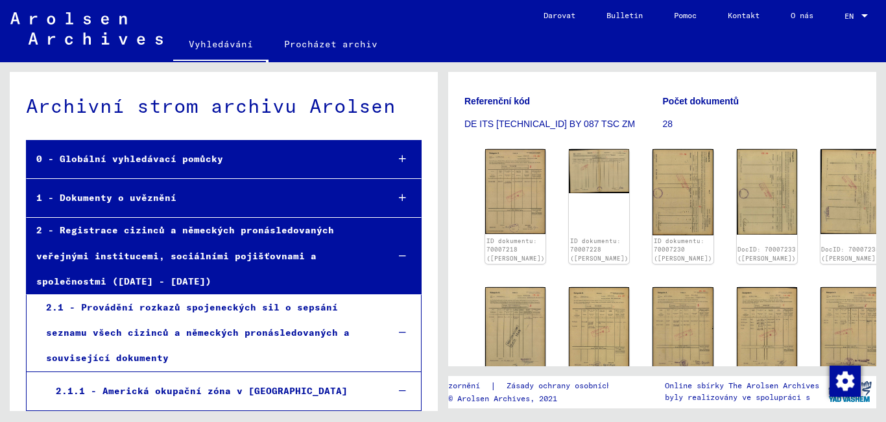
scroll to position [195, 0]
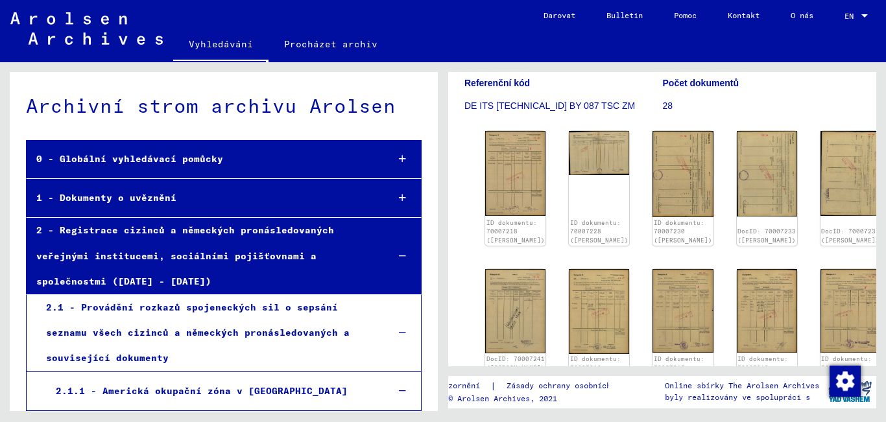
click at [221, 47] on font "Vyhledávání" at bounding box center [221, 44] width 64 height 12
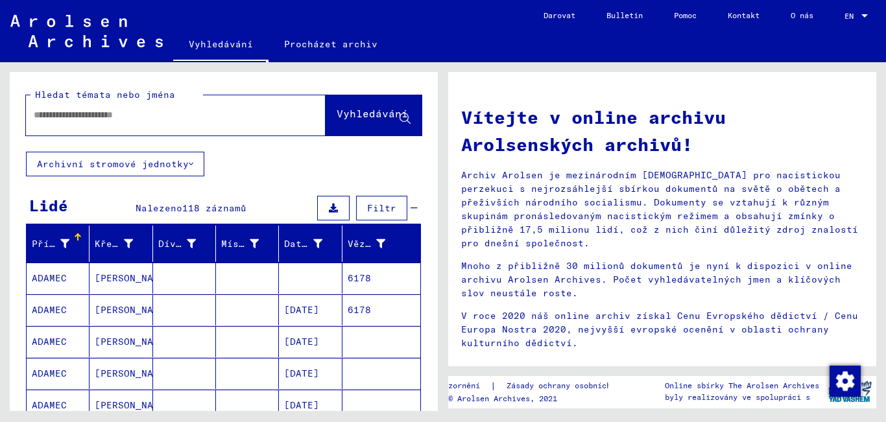
click at [68, 108] on input "text" at bounding box center [160, 115] width 253 height 14
type input "*********"
click at [349, 119] on font "Vyhledávání" at bounding box center [372, 113] width 71 height 13
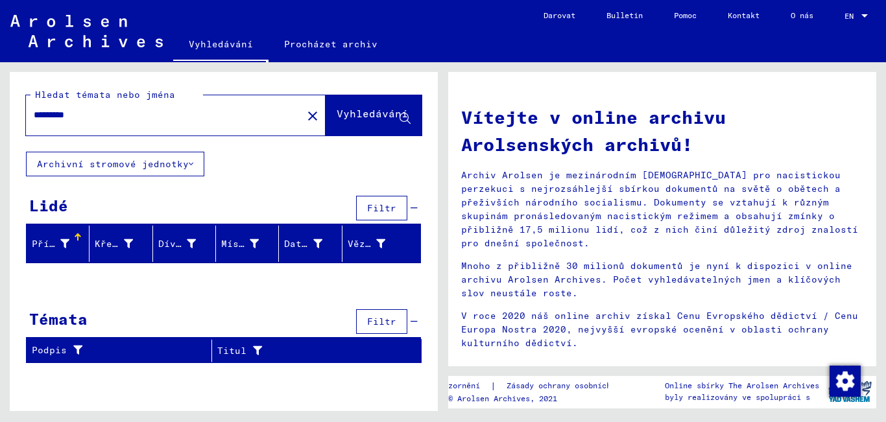
click at [93, 114] on input "*********" at bounding box center [160, 115] width 253 height 14
drag, startPoint x: 93, startPoint y: 114, endPoint x: 20, endPoint y: 94, distance: 75.2
click at [20, 94] on div "Hledat témata nebo jména ********* close Vyhledávání" at bounding box center [224, 112] width 428 height 80
